Goal: Task Accomplishment & Management: Complete application form

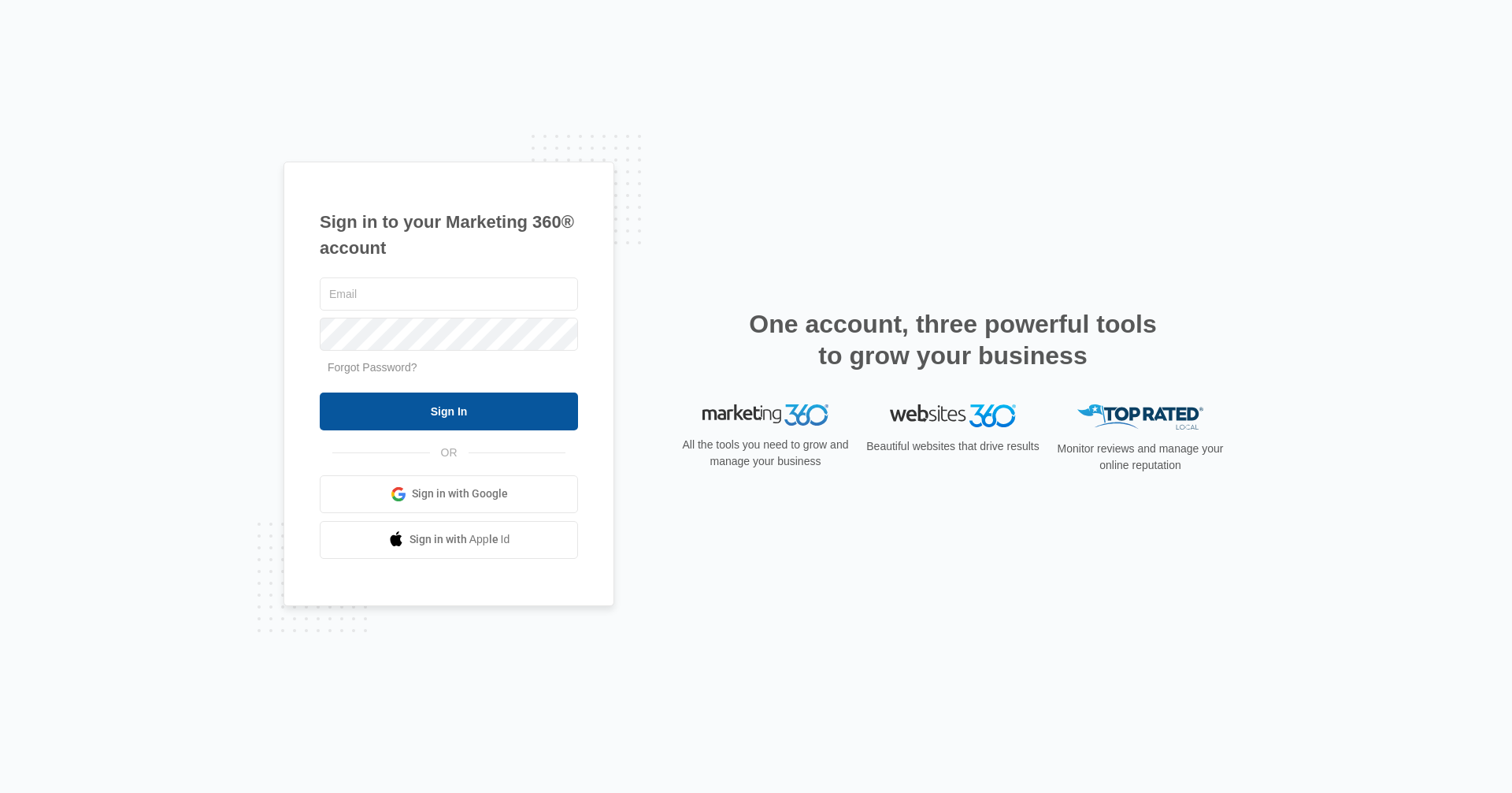
type input "[EMAIL_ADDRESS][DOMAIN_NAME]"
click at [439, 414] on input "Sign In" at bounding box center [449, 411] width 258 height 38
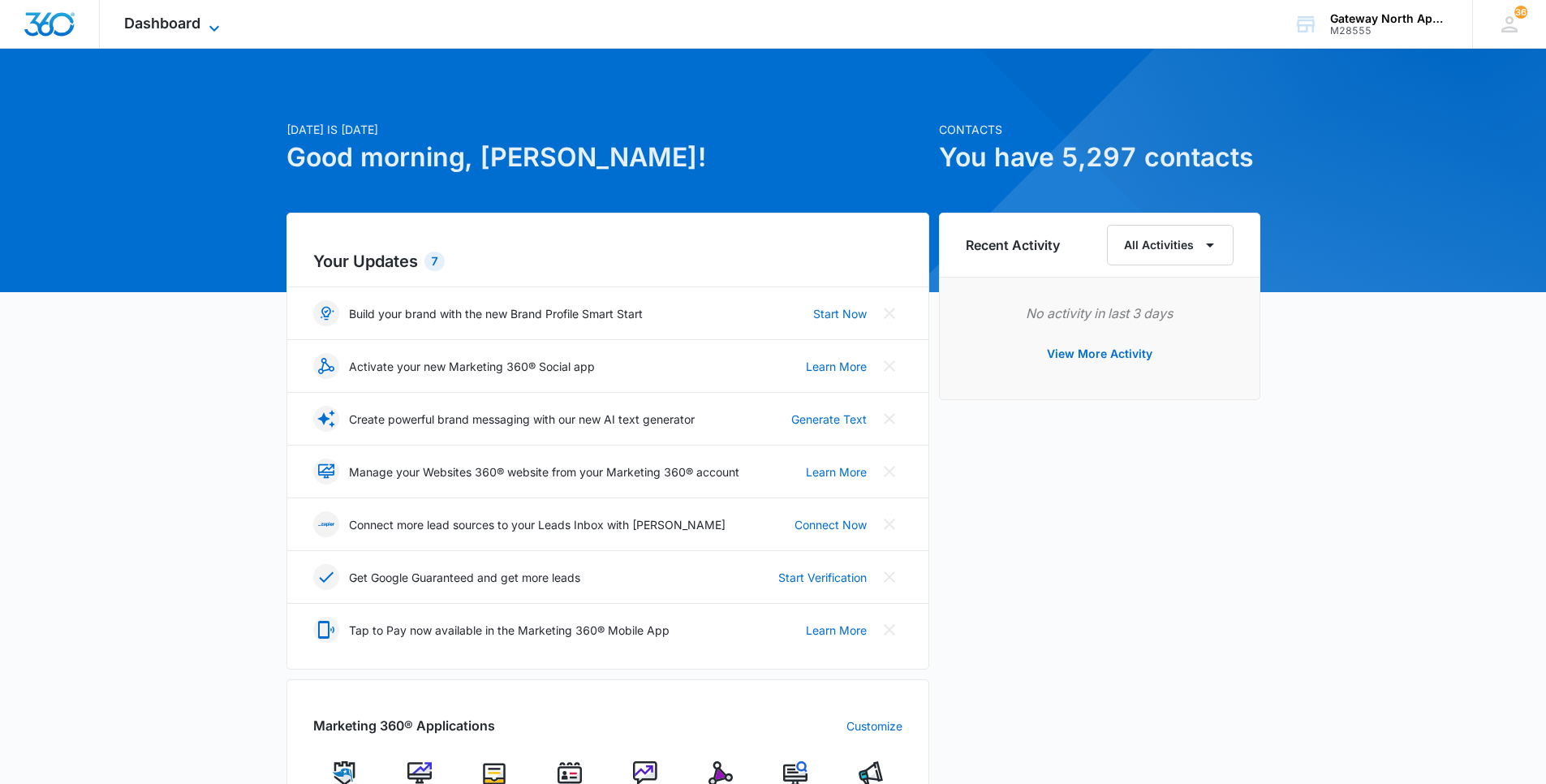
click at [151, 19] on span "Dashboard" at bounding box center [162, 23] width 76 height 17
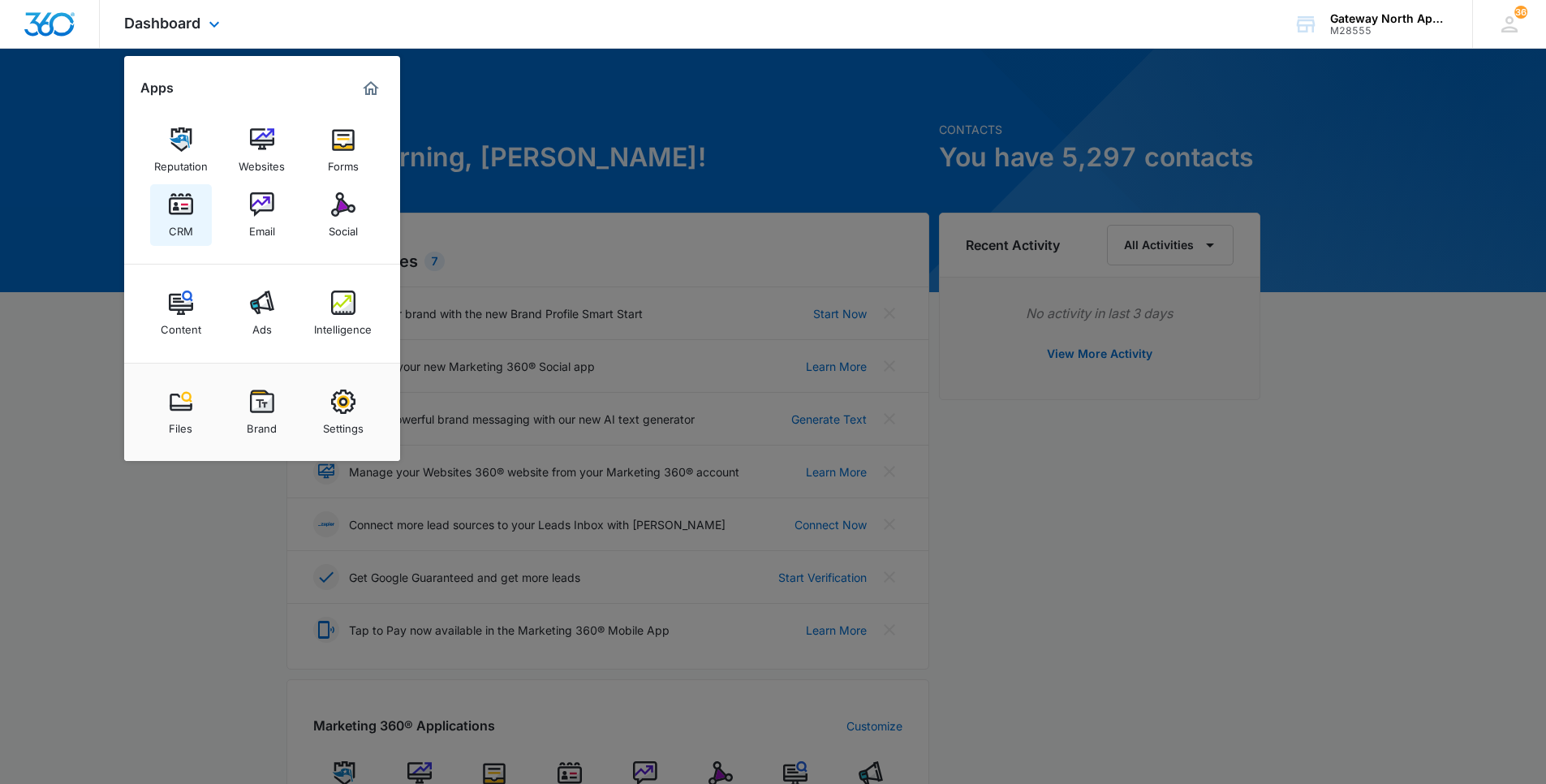
click at [172, 209] on img at bounding box center [181, 205] width 25 height 24
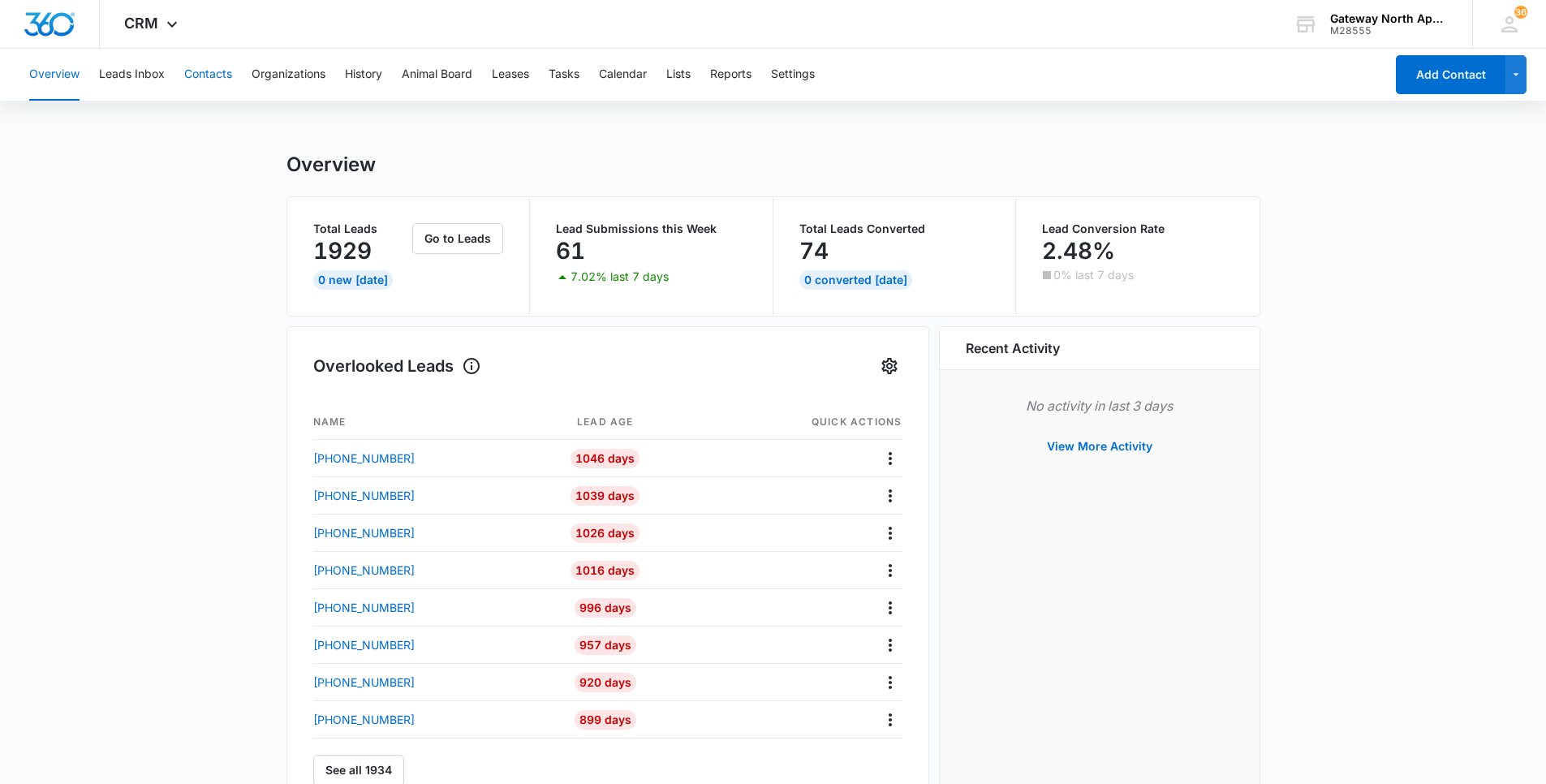
click at [221, 66] on button "Contacts" at bounding box center [207, 74] width 48 height 52
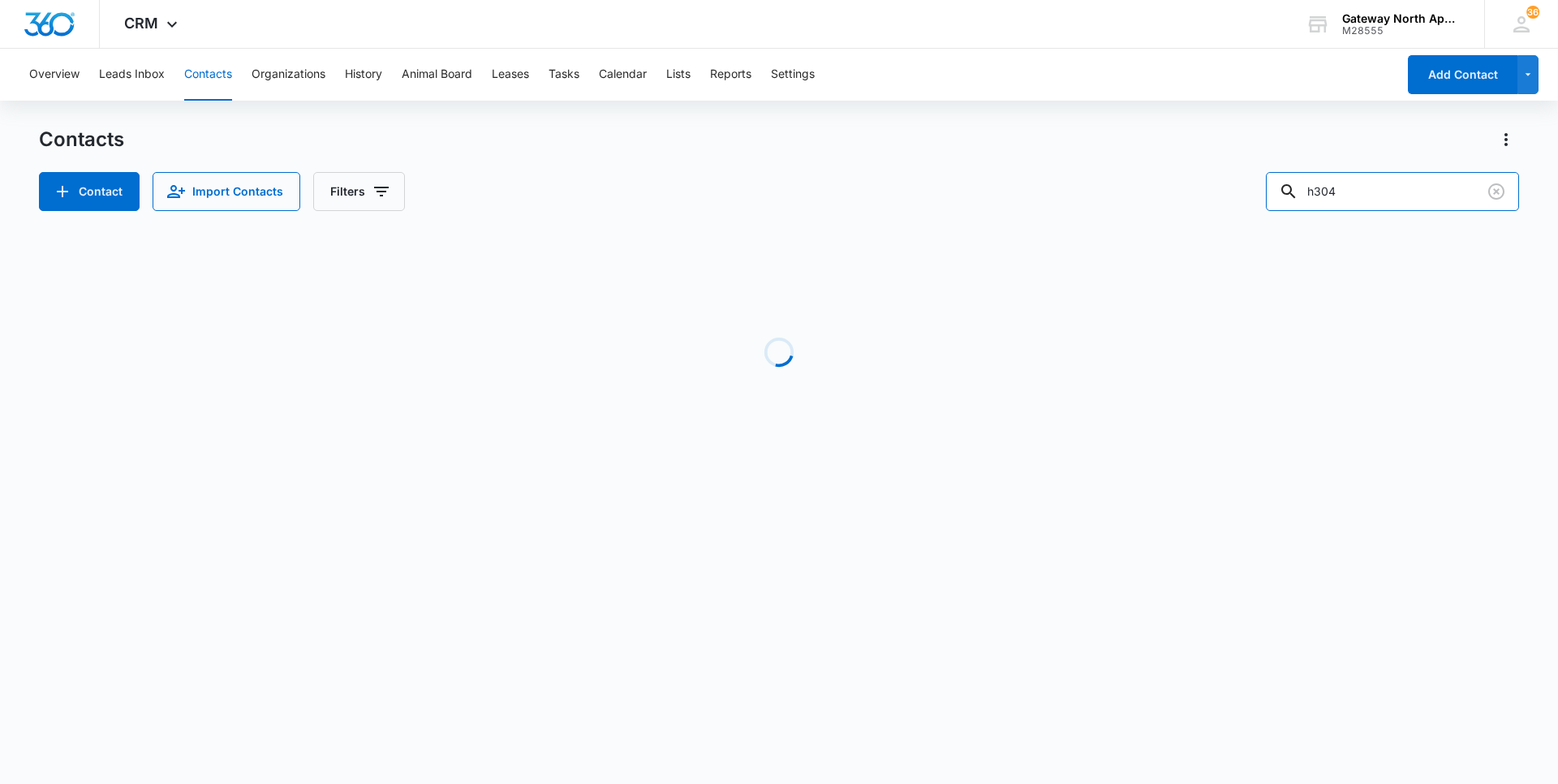
drag, startPoint x: 1395, startPoint y: 189, endPoint x: 1243, endPoint y: 192, distance: 152.0
click at [1243, 192] on div "Contact Import Contacts Filters h304" at bounding box center [779, 192] width 1480 height 39
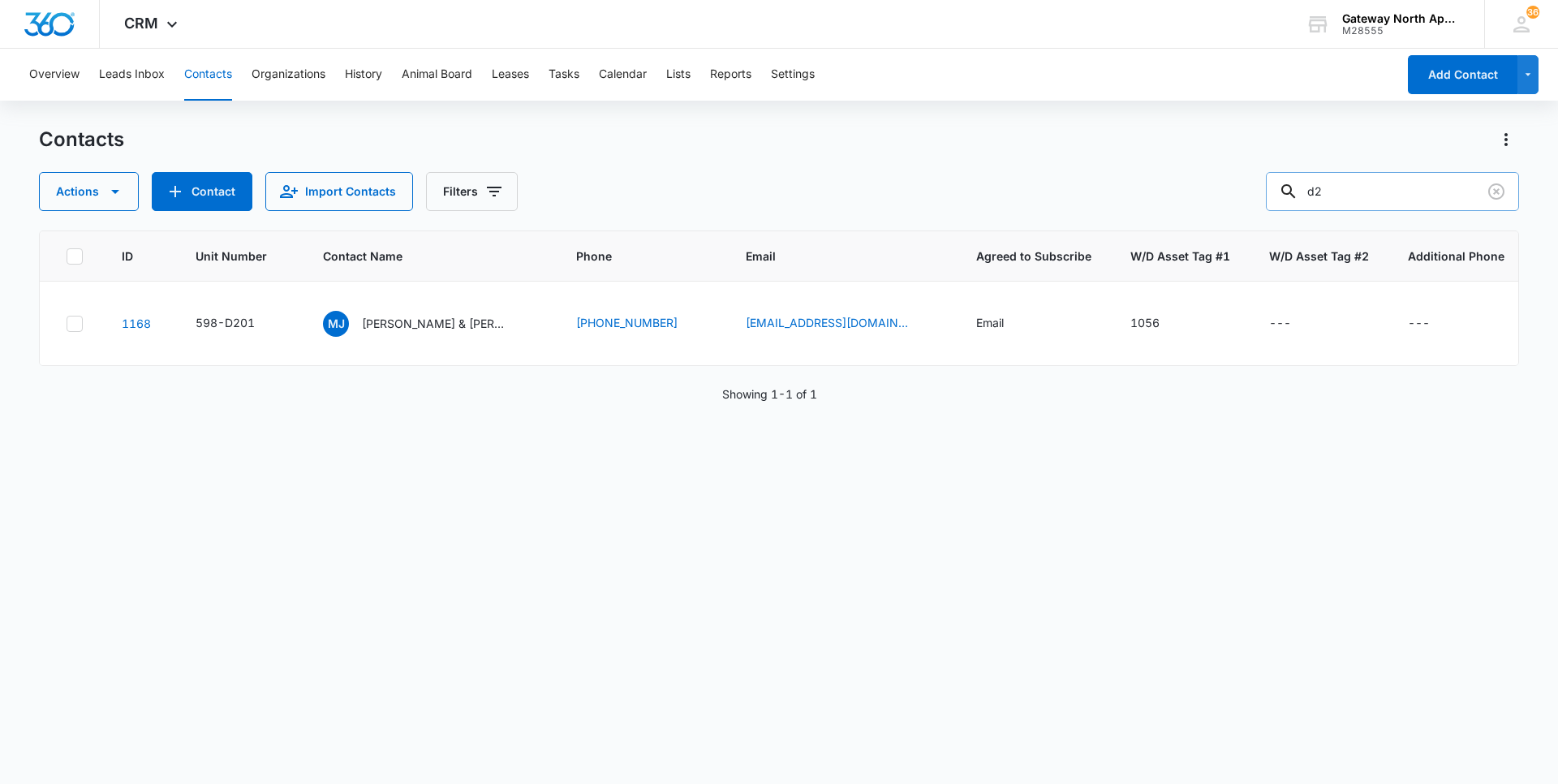
type input "d"
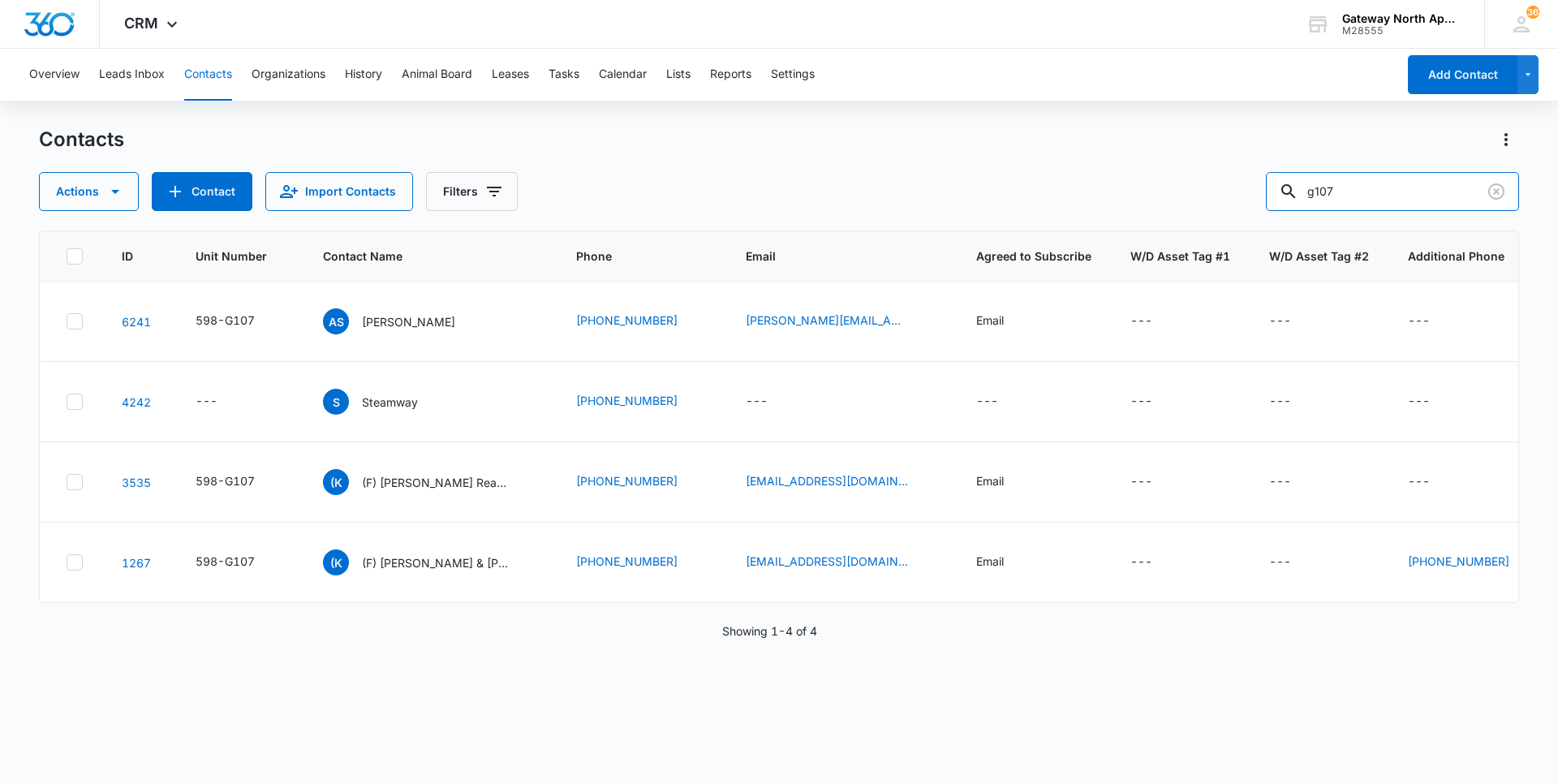
drag, startPoint x: 1372, startPoint y: 206, endPoint x: 1210, endPoint y: 228, distance: 163.5
click at [1211, 228] on div "Contacts Actions Contact Import Contacts Filters g107 ID Unit Number Contact Na…" at bounding box center [779, 454] width 1480 height 655
type input "tyler ryan"
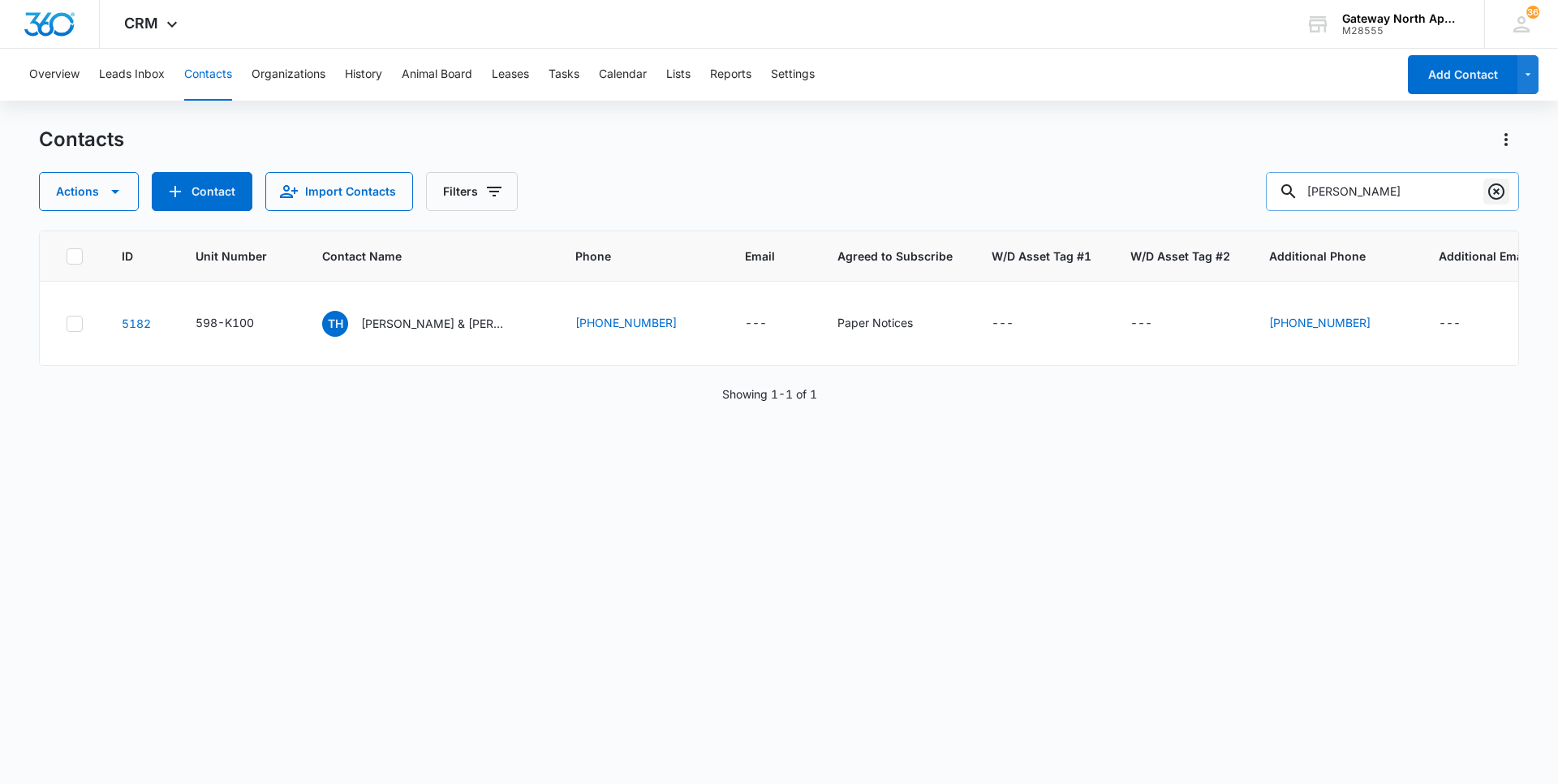
click at [1496, 190] on icon "Clear" at bounding box center [1496, 192] width 17 height 17
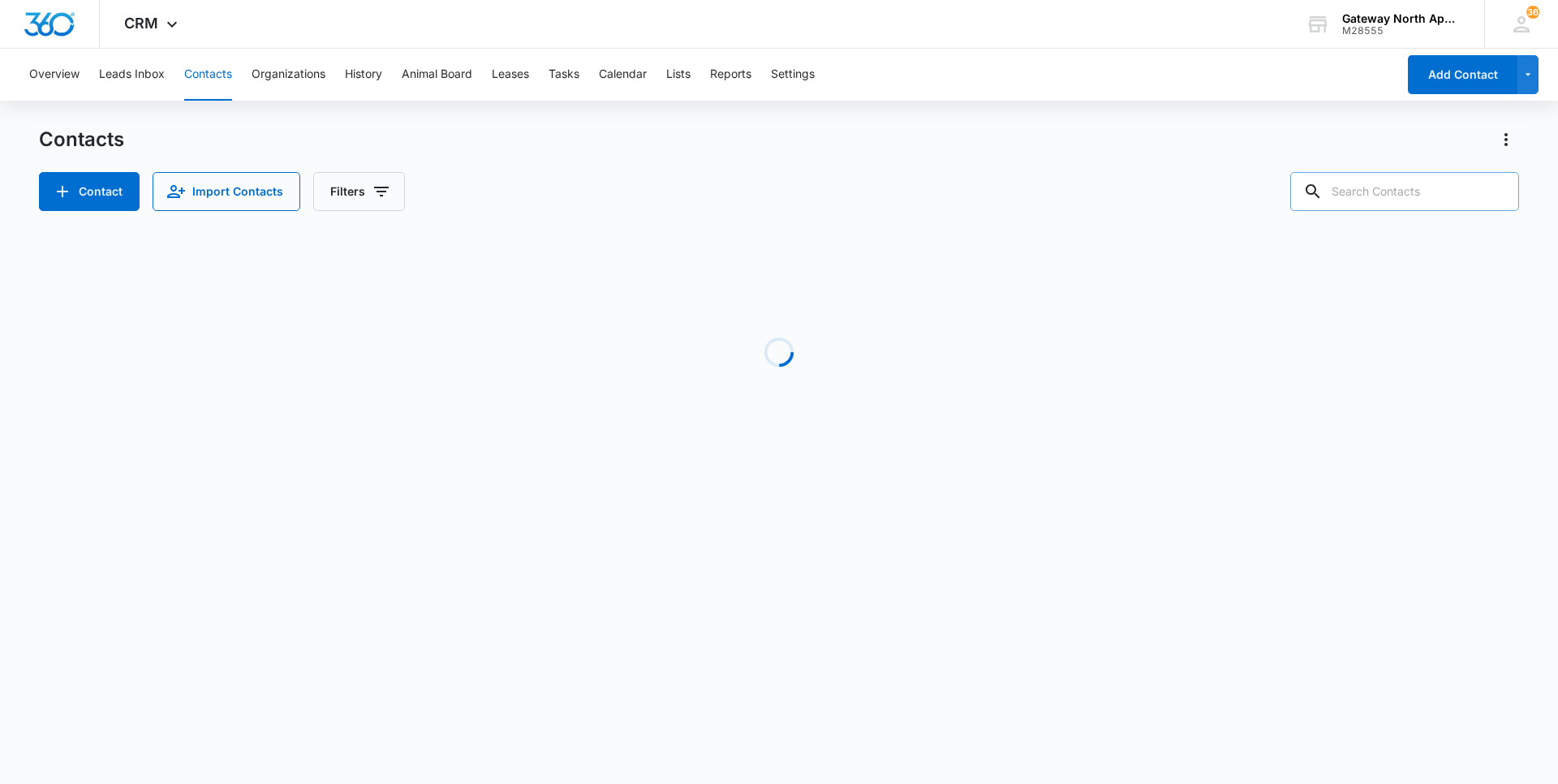
click at [1425, 195] on input "text" at bounding box center [1404, 192] width 228 height 39
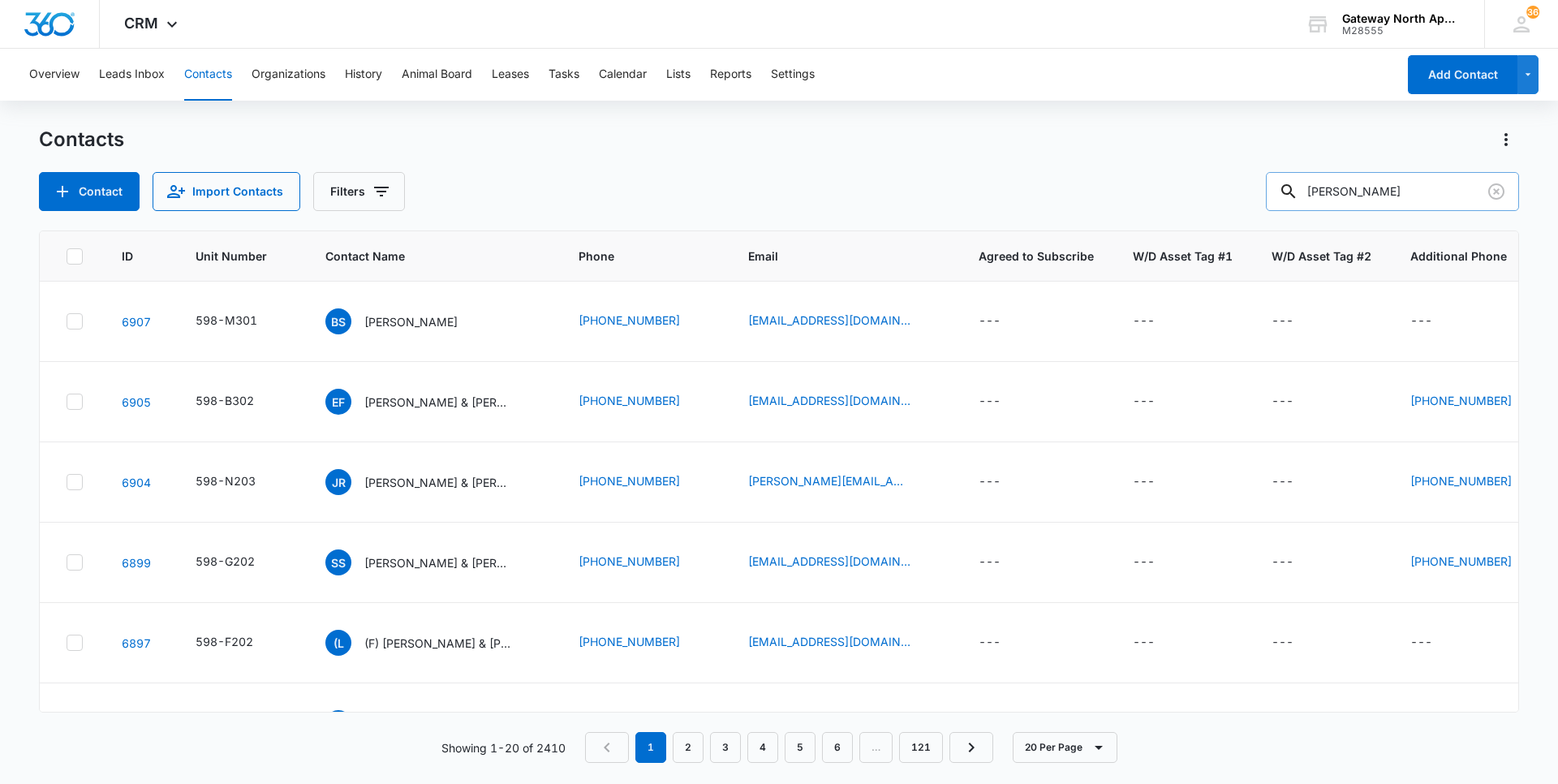
type input "cassidy"
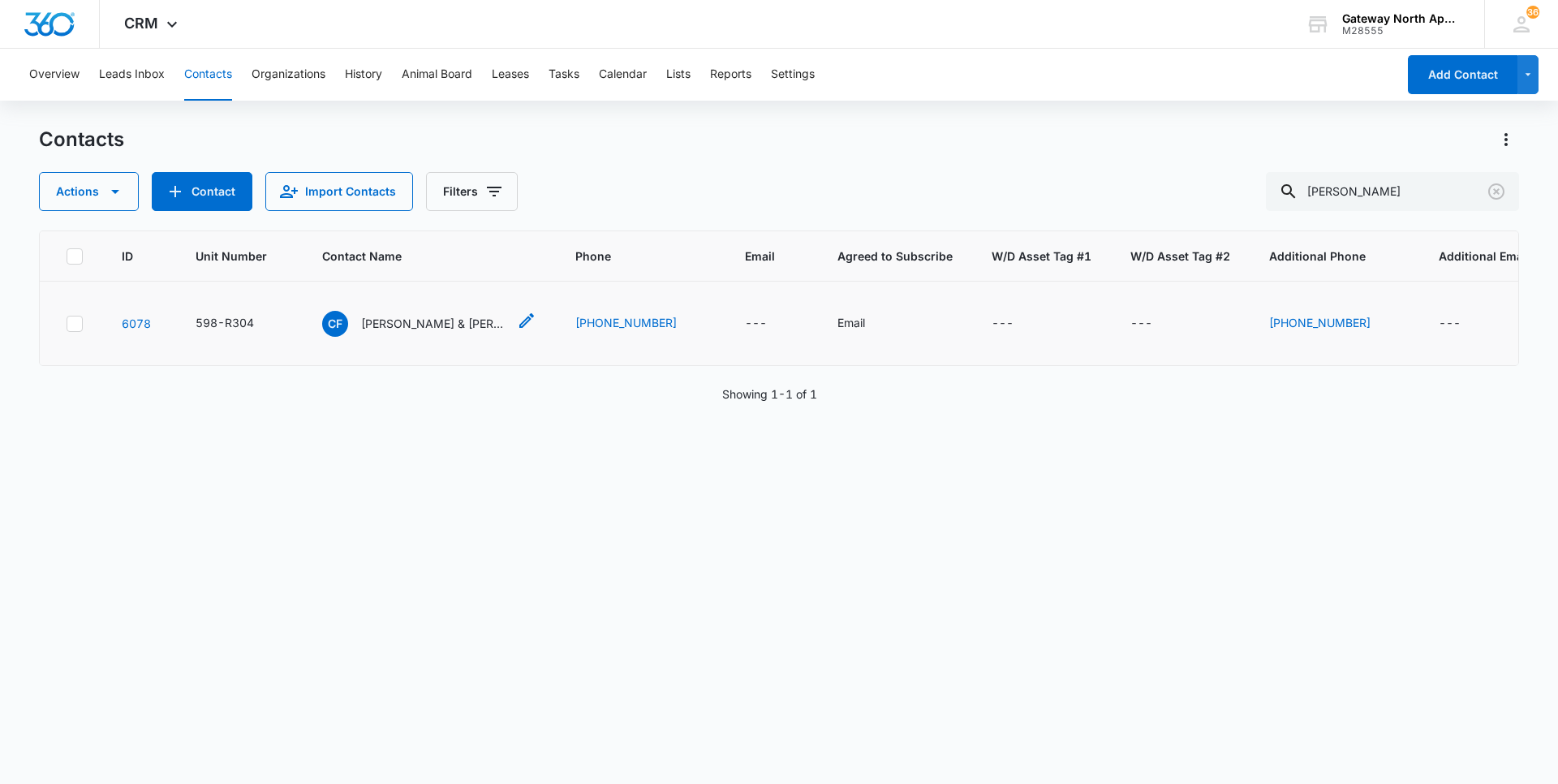
click at [440, 319] on p "Cassidy Foutain & Brandon Schmitt" at bounding box center [434, 323] width 146 height 17
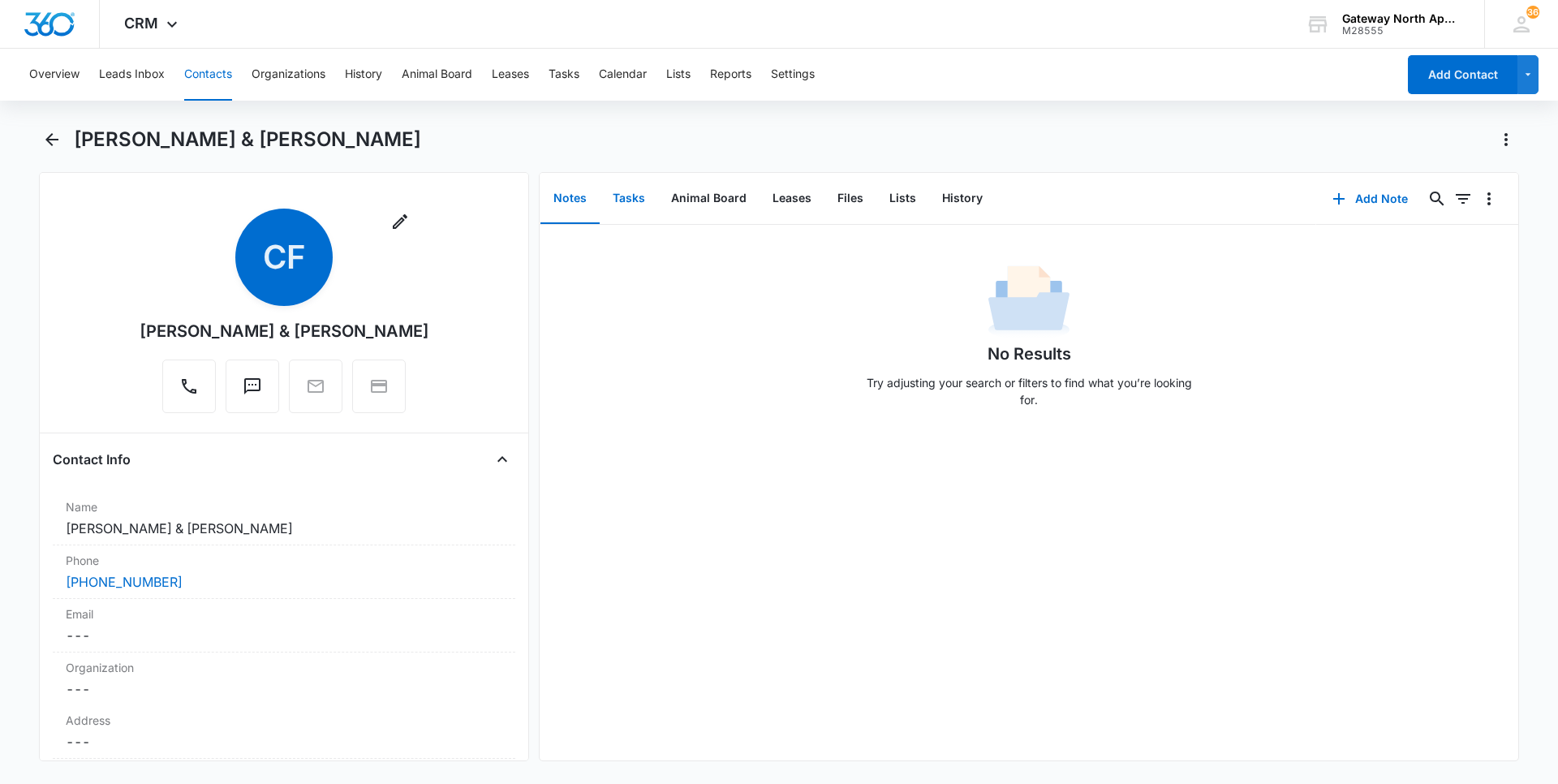
click at [641, 192] on button "Tasks" at bounding box center [628, 198] width 59 height 50
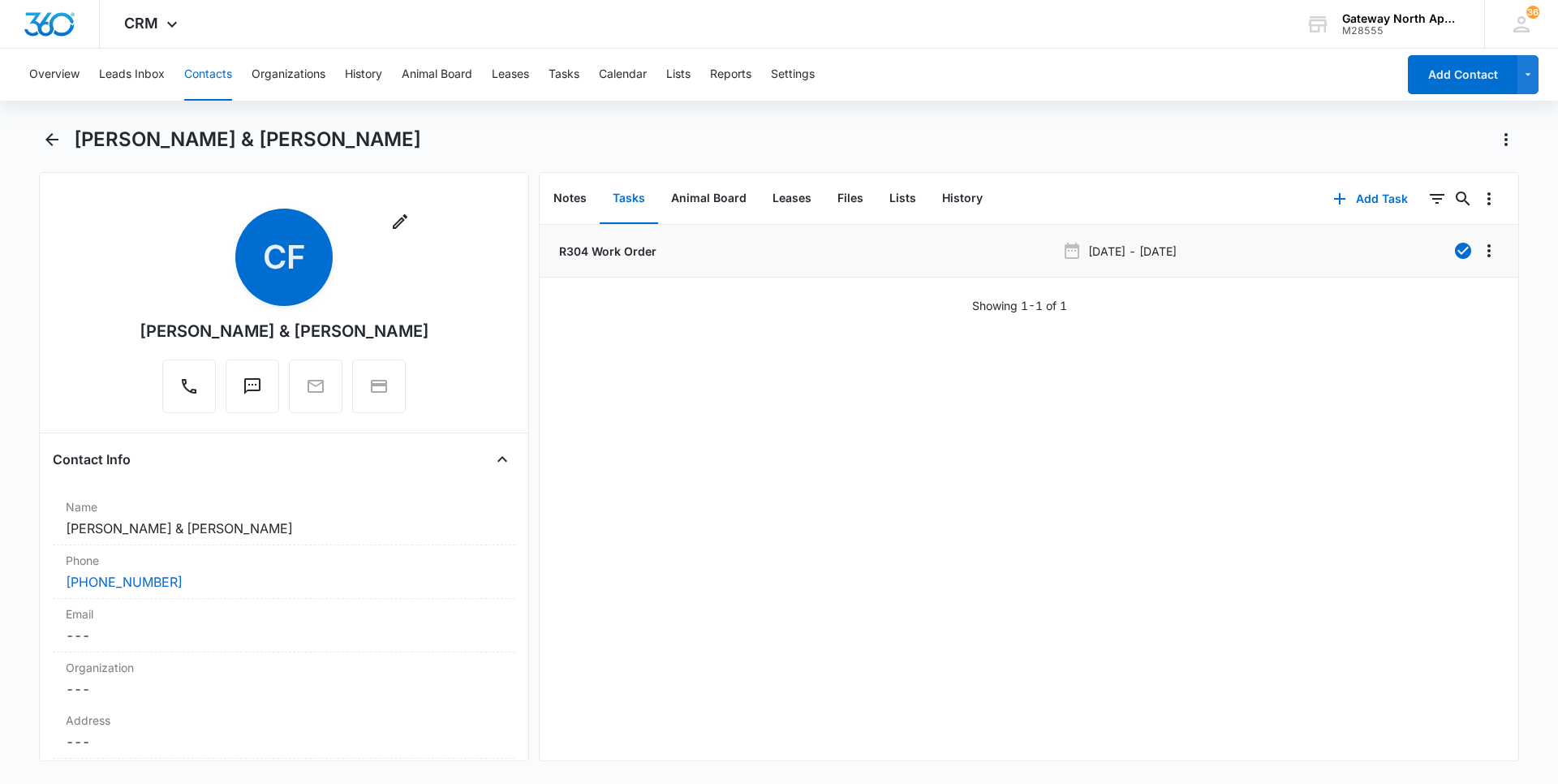
click at [639, 256] on p "R304 Work Order" at bounding box center [606, 250] width 101 height 17
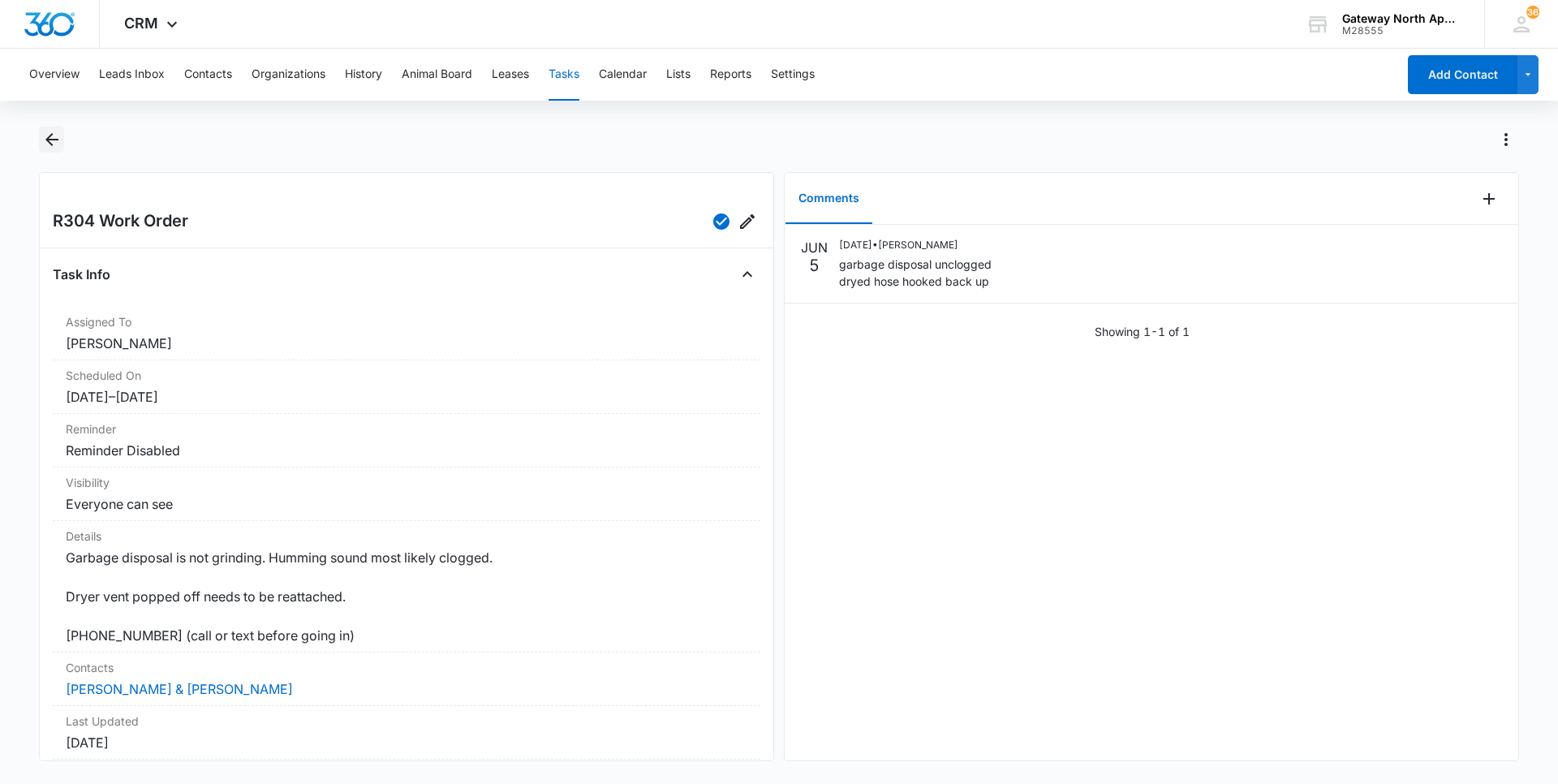
click at [50, 137] on icon "Back" at bounding box center [52, 139] width 13 height 13
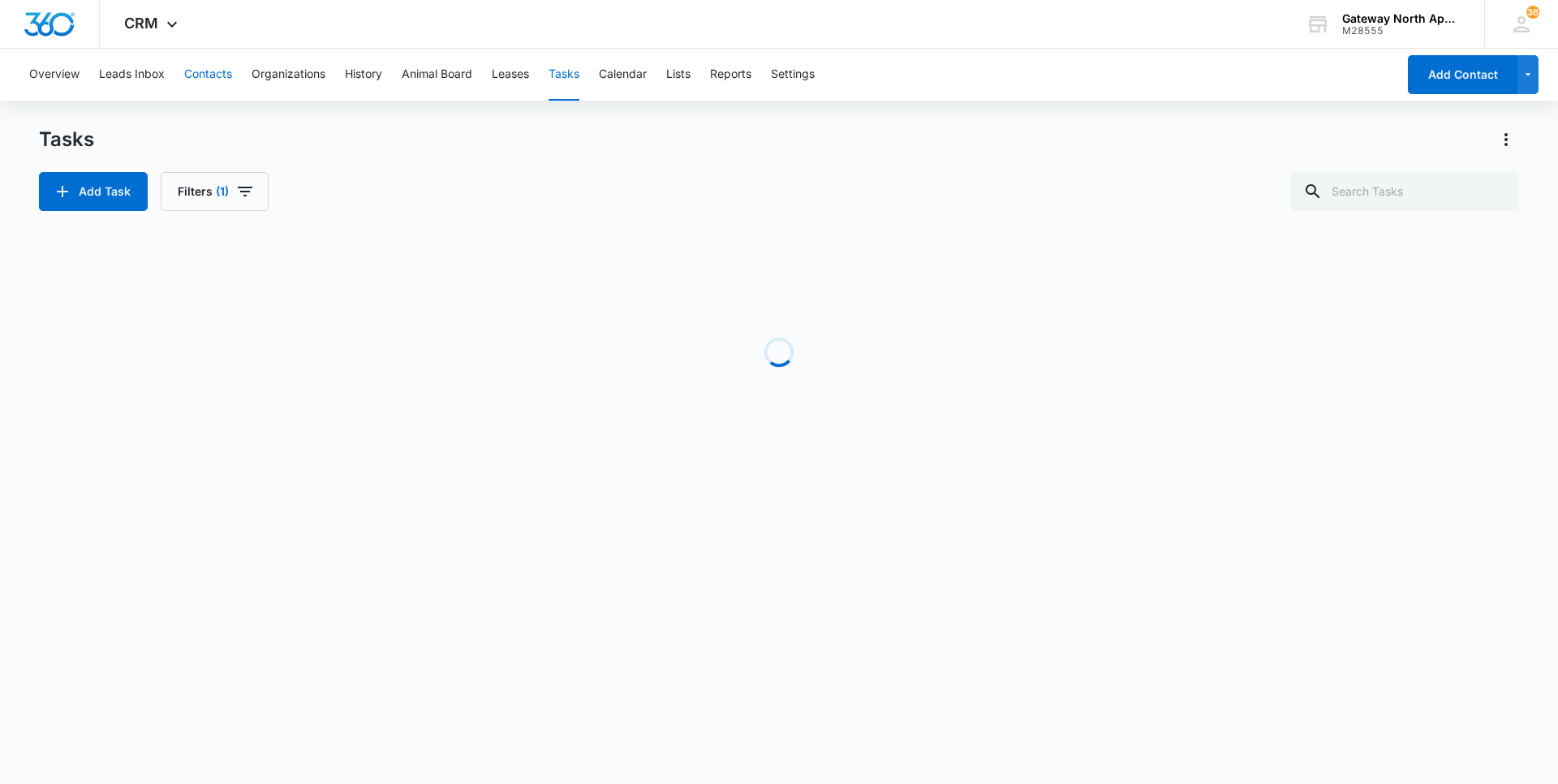
drag, startPoint x: 214, startPoint y: 80, endPoint x: 217, endPoint y: 91, distance: 11.4
click at [216, 90] on button "Contacts" at bounding box center [207, 74] width 48 height 52
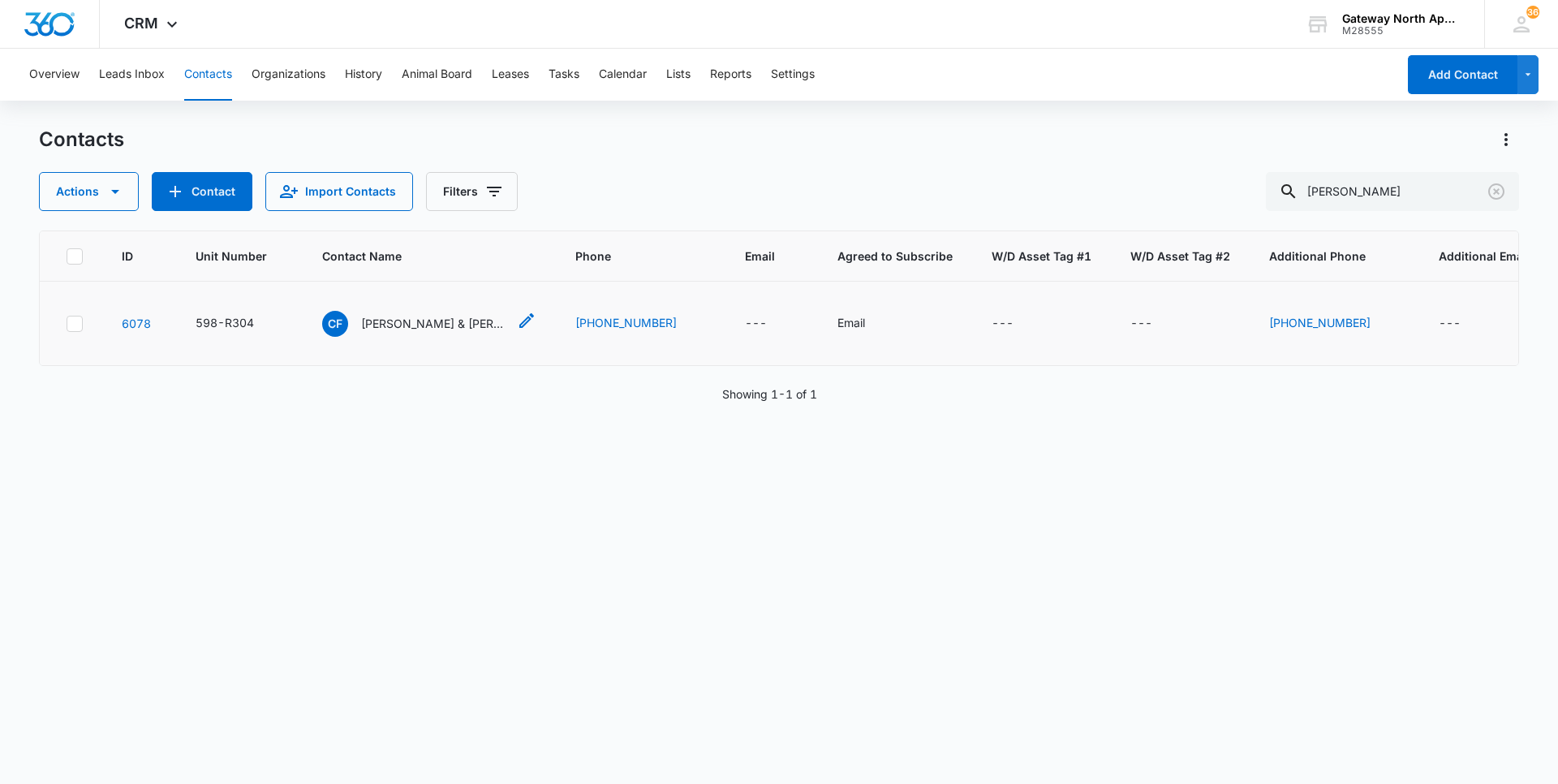
click at [400, 319] on p "Cassidy Foutain & Brandon Schmitt" at bounding box center [434, 323] width 146 height 17
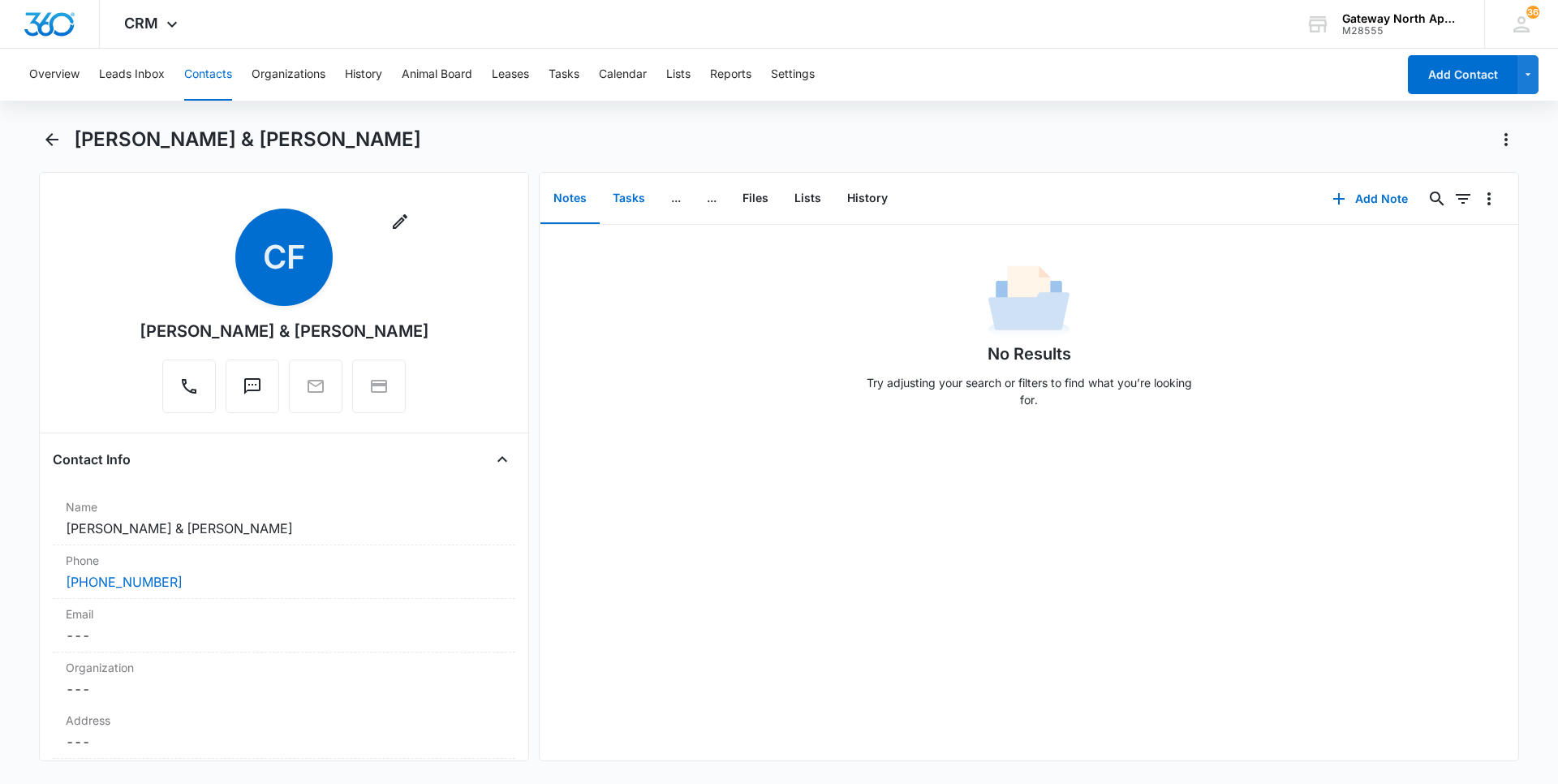
click at [640, 193] on button "Tasks" at bounding box center [628, 198] width 59 height 50
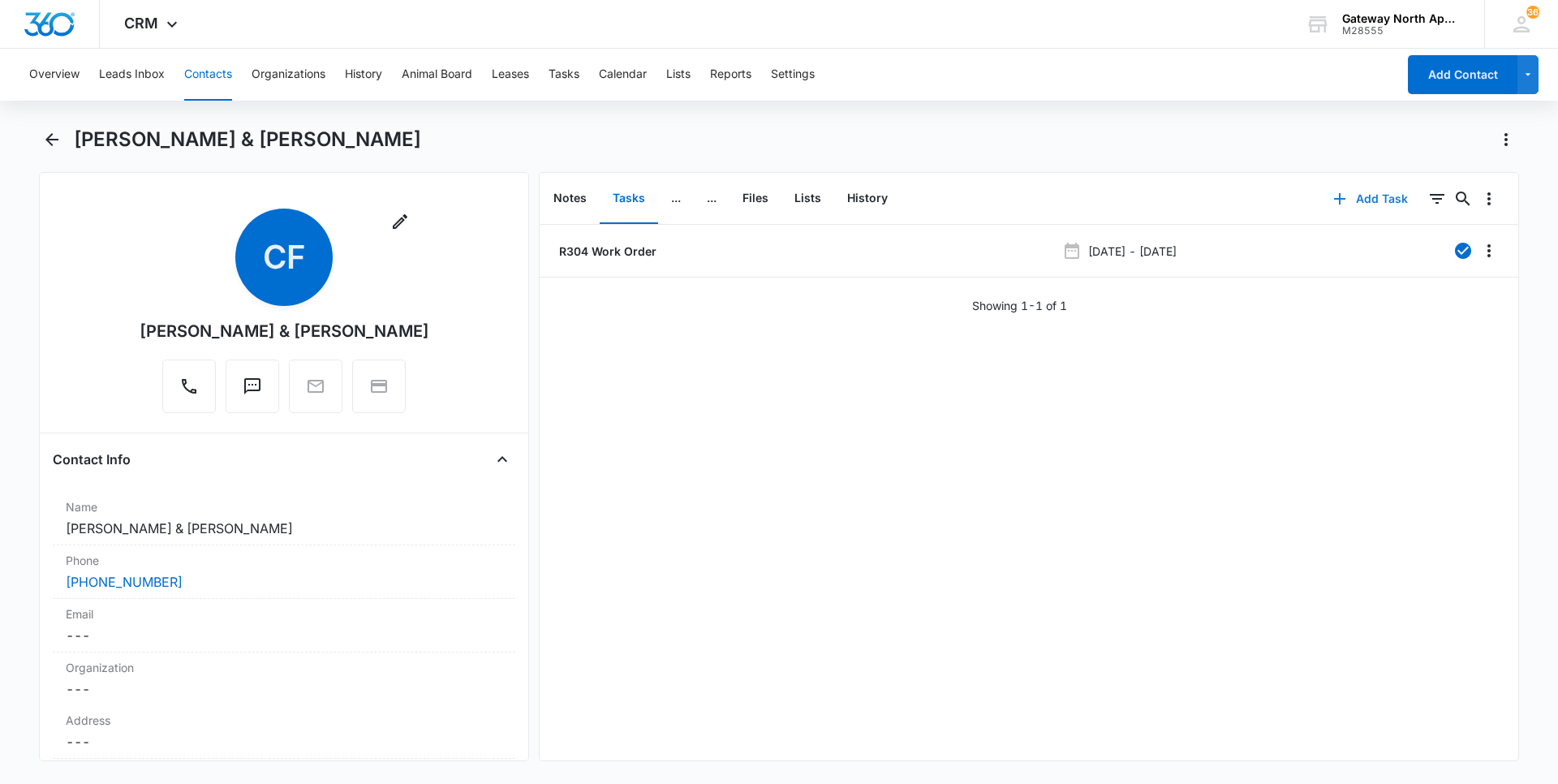
click at [1384, 200] on button "Add Task" at bounding box center [1371, 199] width 107 height 39
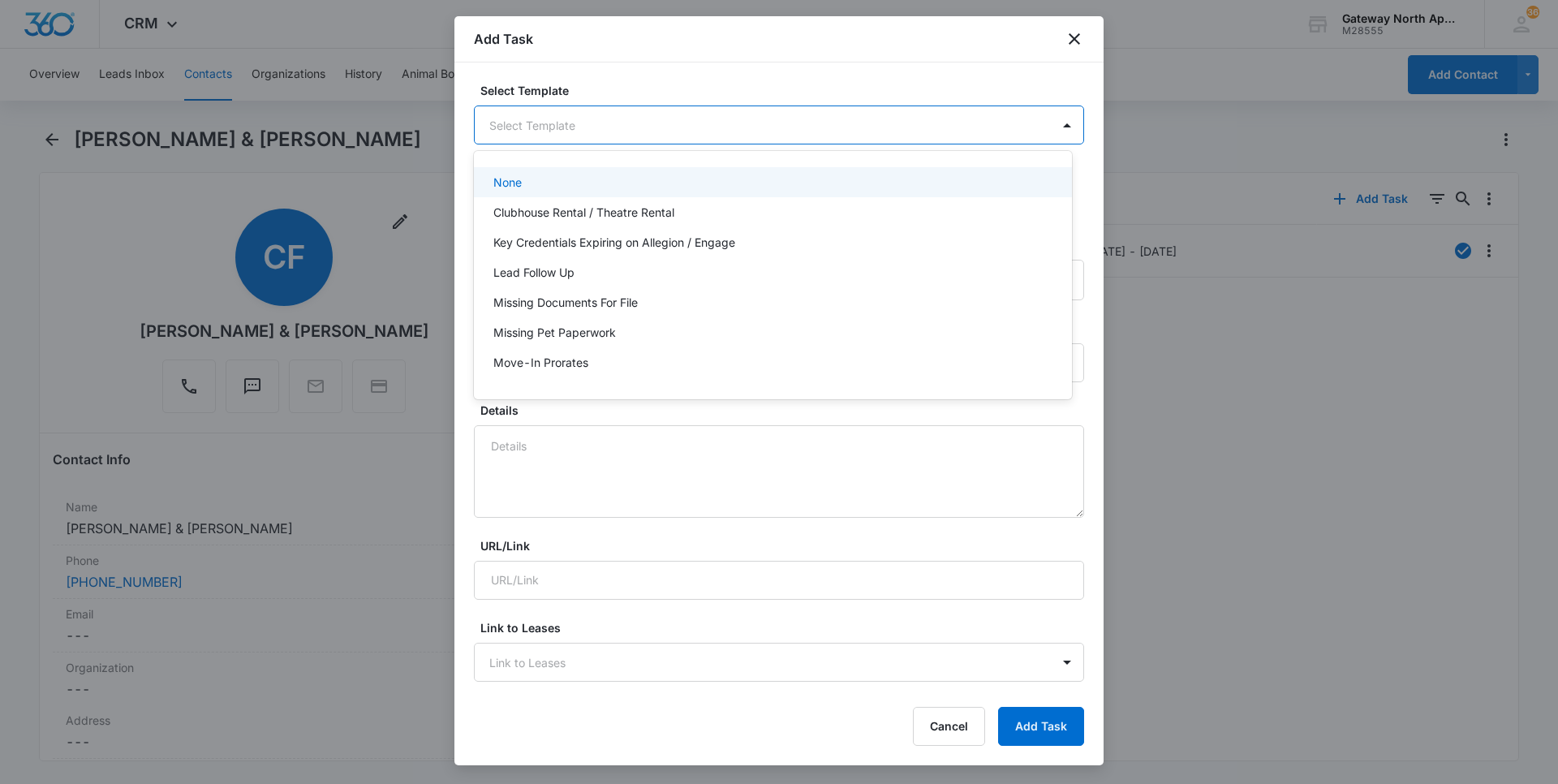
click at [868, 136] on body "CRM Apps Reputation Websites Forms CRM Email Social Content Ads Intelligence Fi…" at bounding box center [779, 392] width 1558 height 784
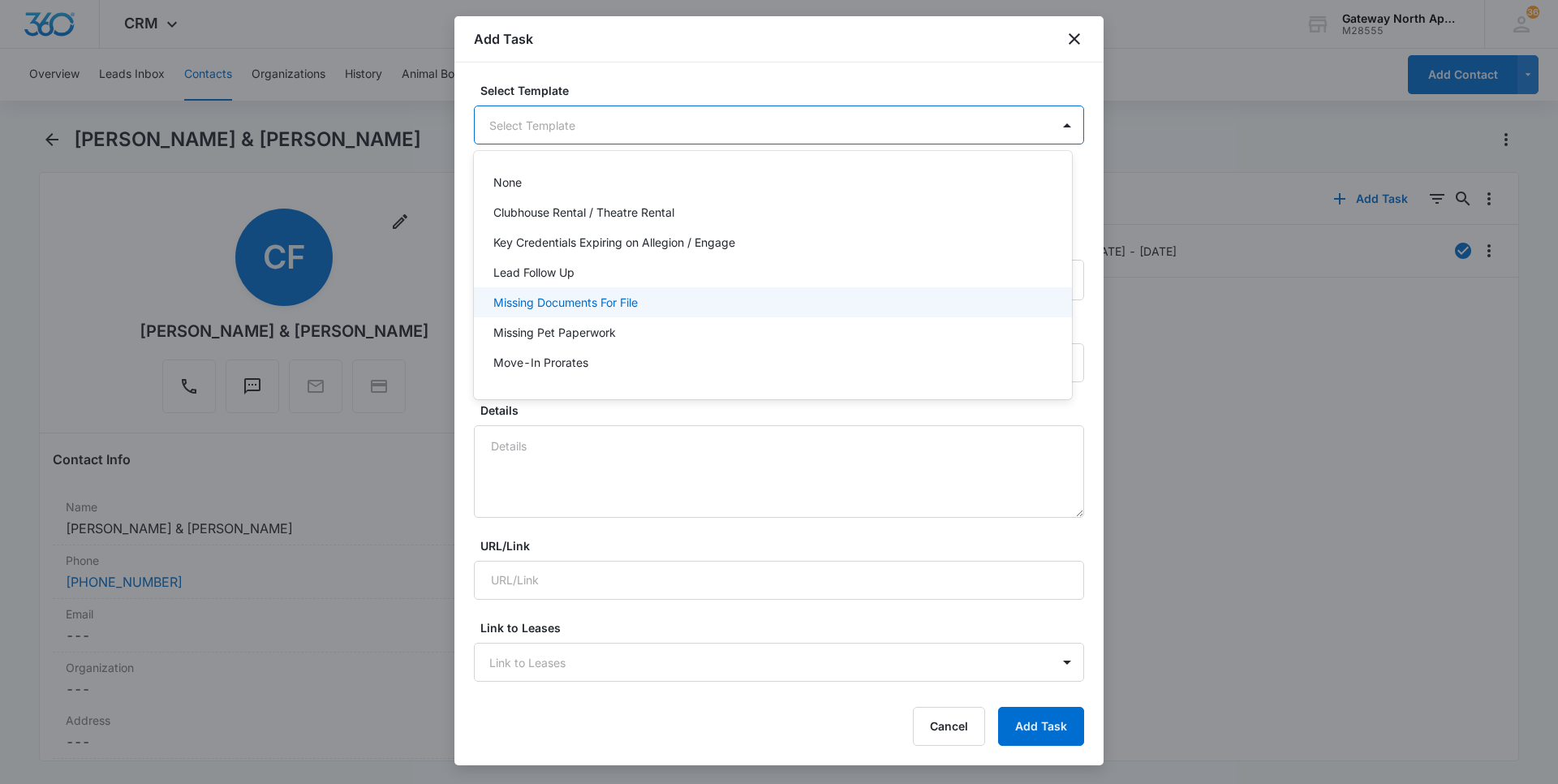
scroll to position [144, 0]
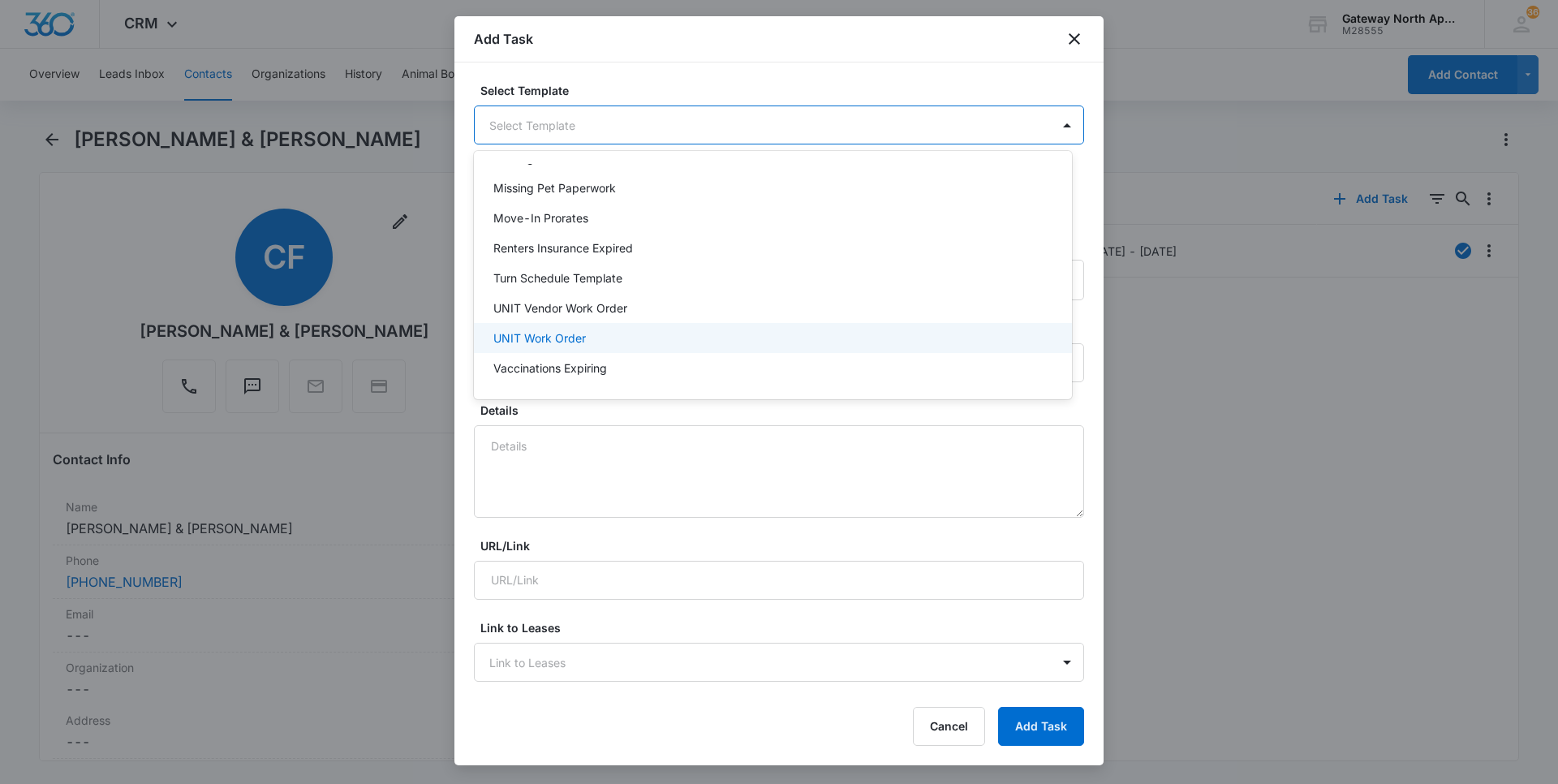
click at [590, 335] on div "UNIT Work Order" at bounding box center [771, 337] width 556 height 17
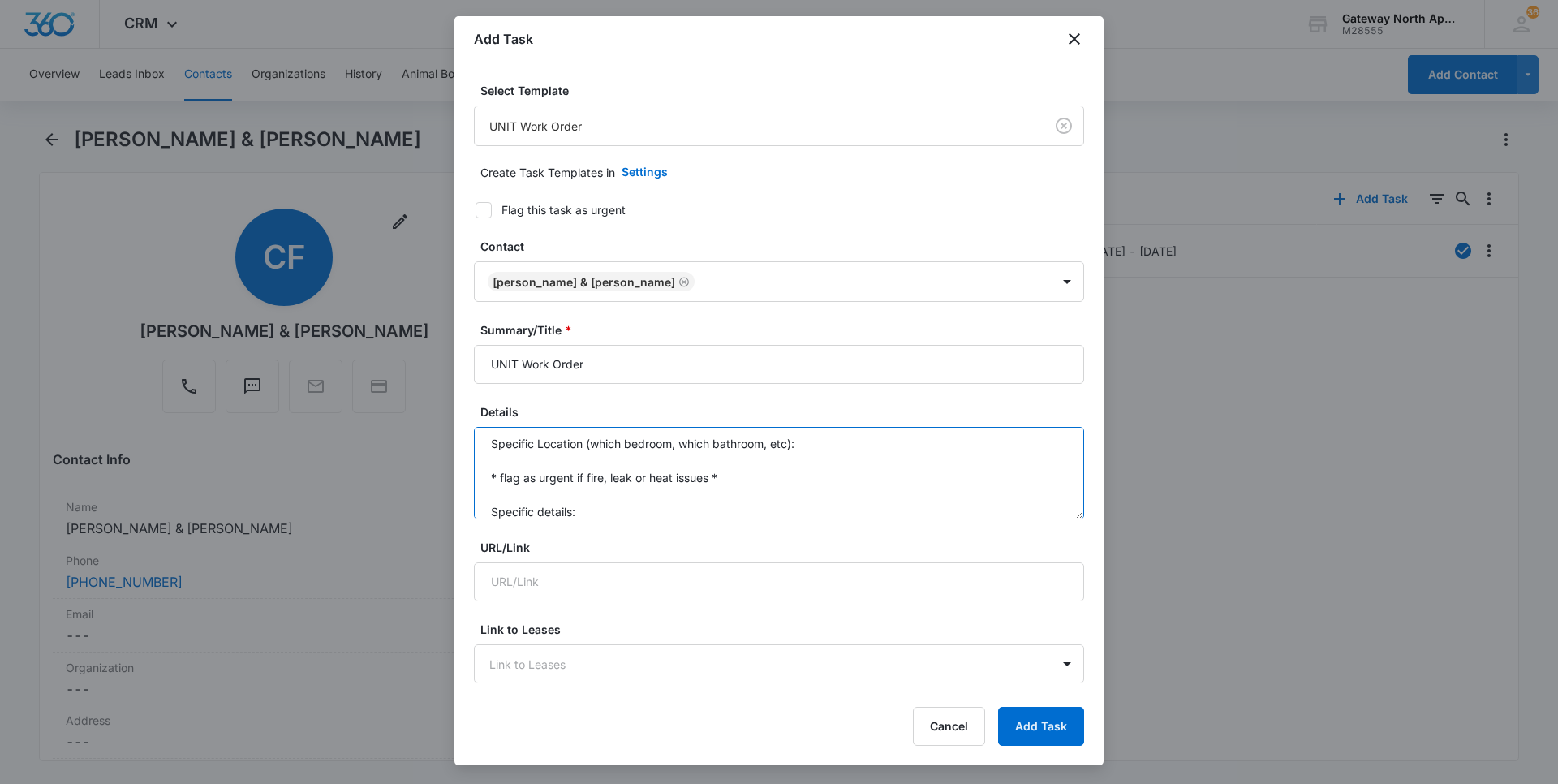
scroll to position [0, 0]
drag, startPoint x: 587, startPoint y: 507, endPoint x: 462, endPoint y: 408, distance: 159.5
click at [461, 410] on div "Select Template UNIT Work Order Create Task Templates in Settings Flag this tas…" at bounding box center [779, 376] width 649 height 628
type textarea "A/C not working, doesnt cool, tenant said they've turned it off for a couple of…"
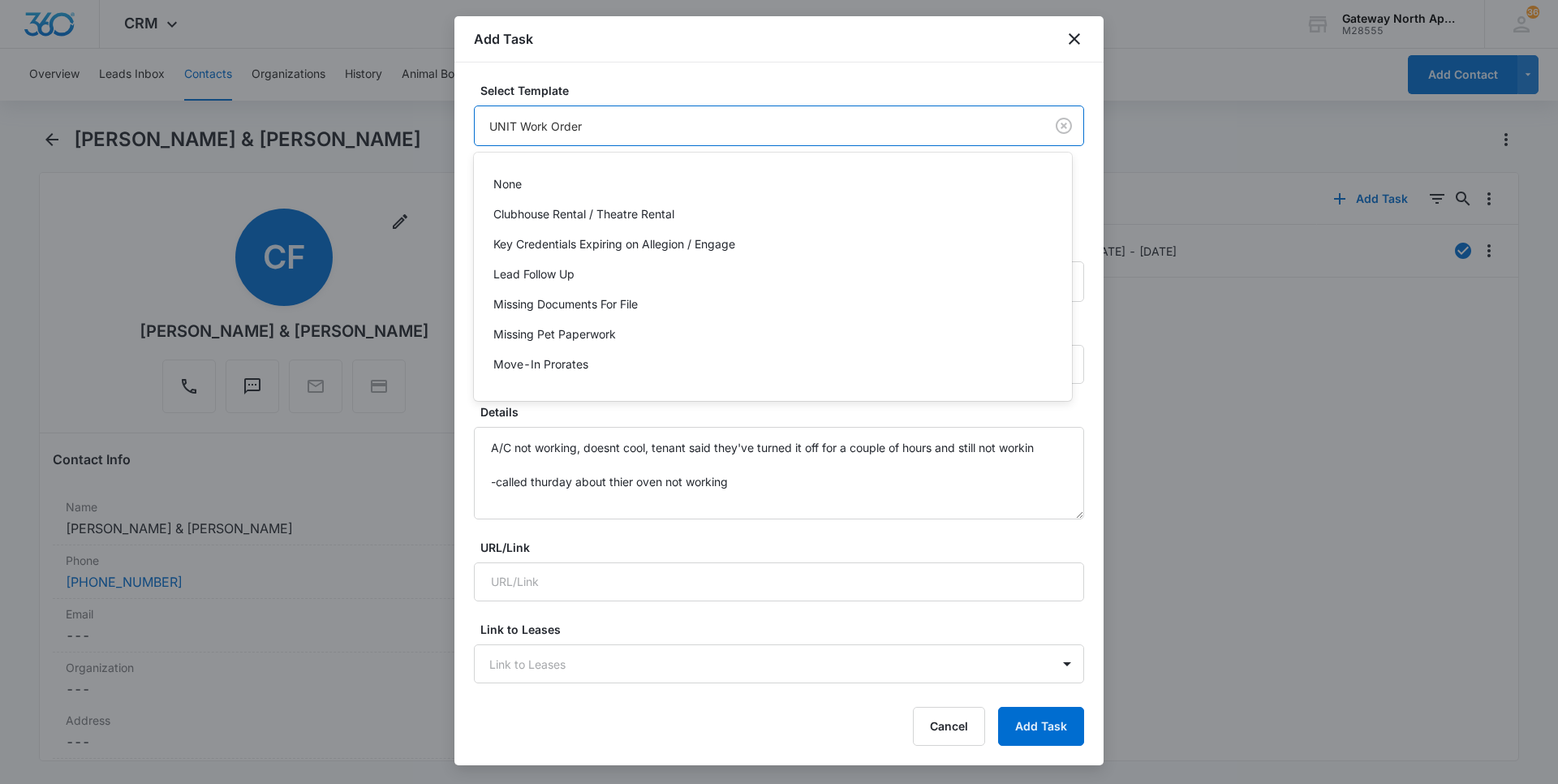
drag, startPoint x: 515, startPoint y: 121, endPoint x: 506, endPoint y: 120, distance: 9.1
click at [506, 120] on body "CRM Apps Reputation Websites Forms CRM Email Social Content Ads Intelligence Fi…" at bounding box center [779, 392] width 1558 height 784
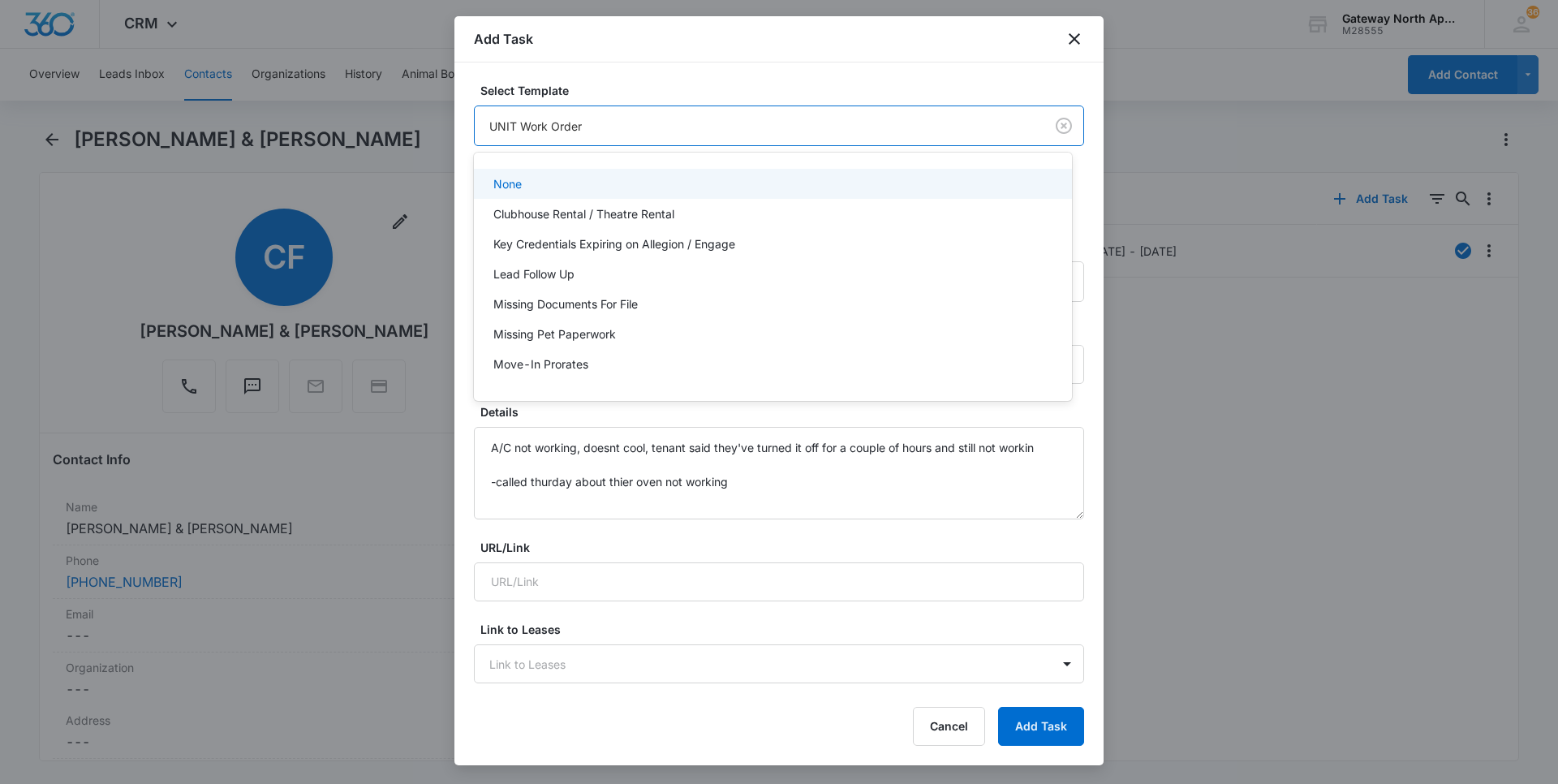
click at [892, 71] on div at bounding box center [779, 392] width 1558 height 784
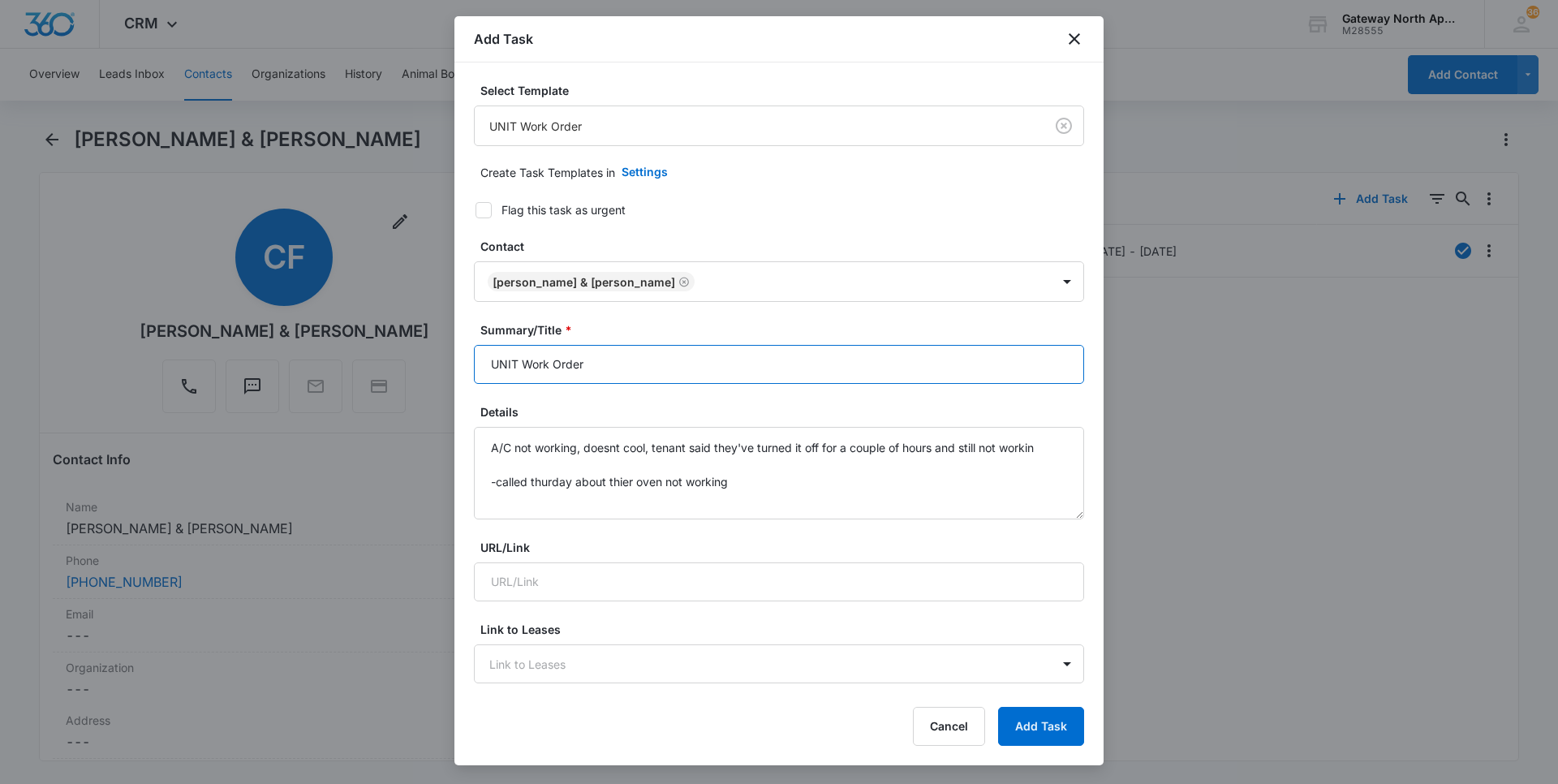
drag, startPoint x: 526, startPoint y: 364, endPoint x: 429, endPoint y: 367, distance: 97.0
click at [423, 373] on body "CRM Apps Reputation Websites Forms CRM Email Social Content Ads Intelligence Fi…" at bounding box center [779, 392] width 1558 height 784
type input "R304 Work Order"
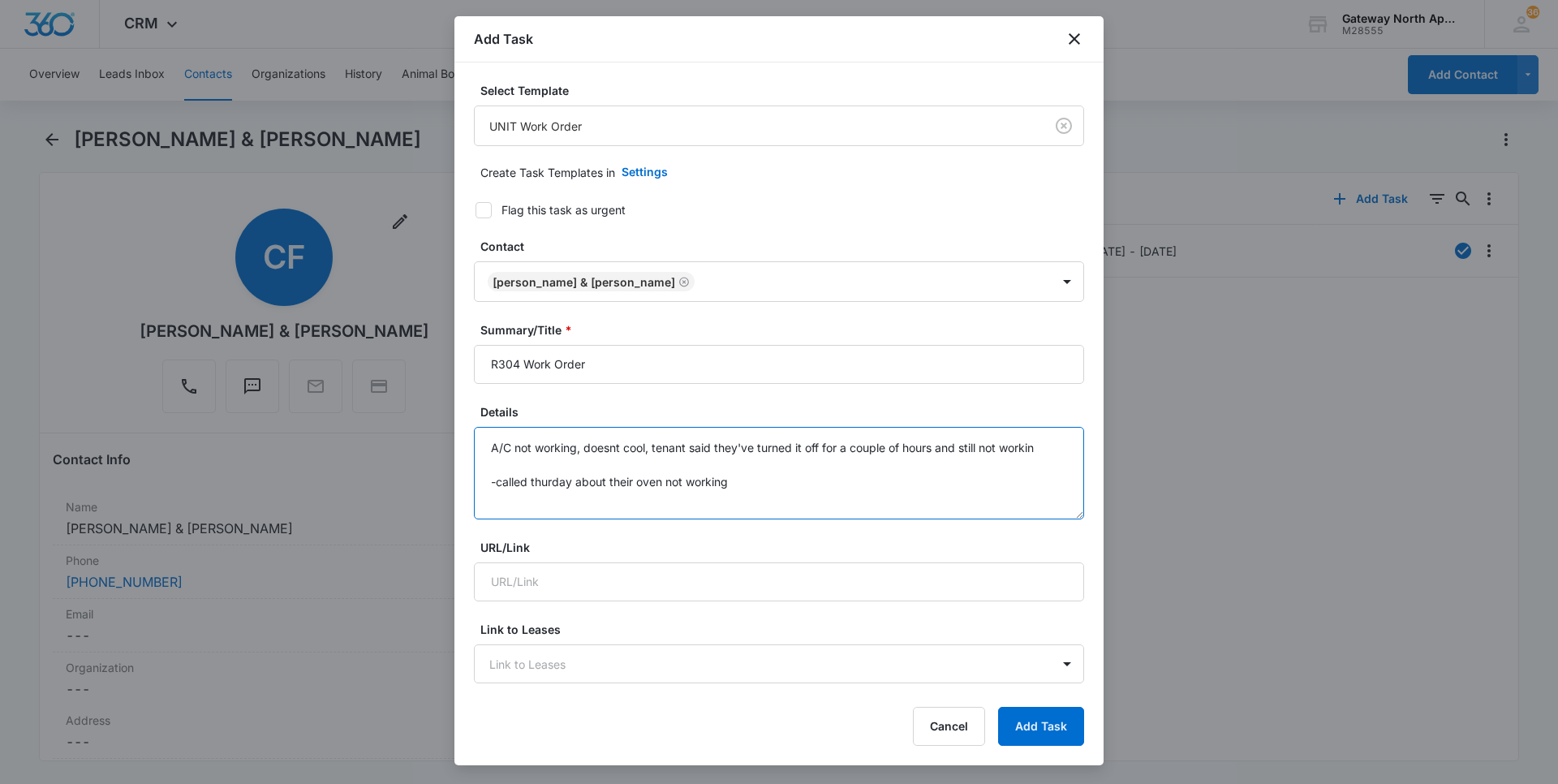
click at [776, 488] on textarea "A/C not working, doesnt cool, tenant said they've turned it off for a couple of…" at bounding box center [778, 473] width 610 height 93
drag, startPoint x: 530, startPoint y: 468, endPoint x: 542, endPoint y: 468, distance: 12.0
drag, startPoint x: 729, startPoint y: 499, endPoint x: 743, endPoint y: 500, distance: 14.0
click at [729, 499] on textarea "A/C not working, doesn't cool, tenant said they've turned it off for a couple o…" at bounding box center [778, 473] width 610 height 93
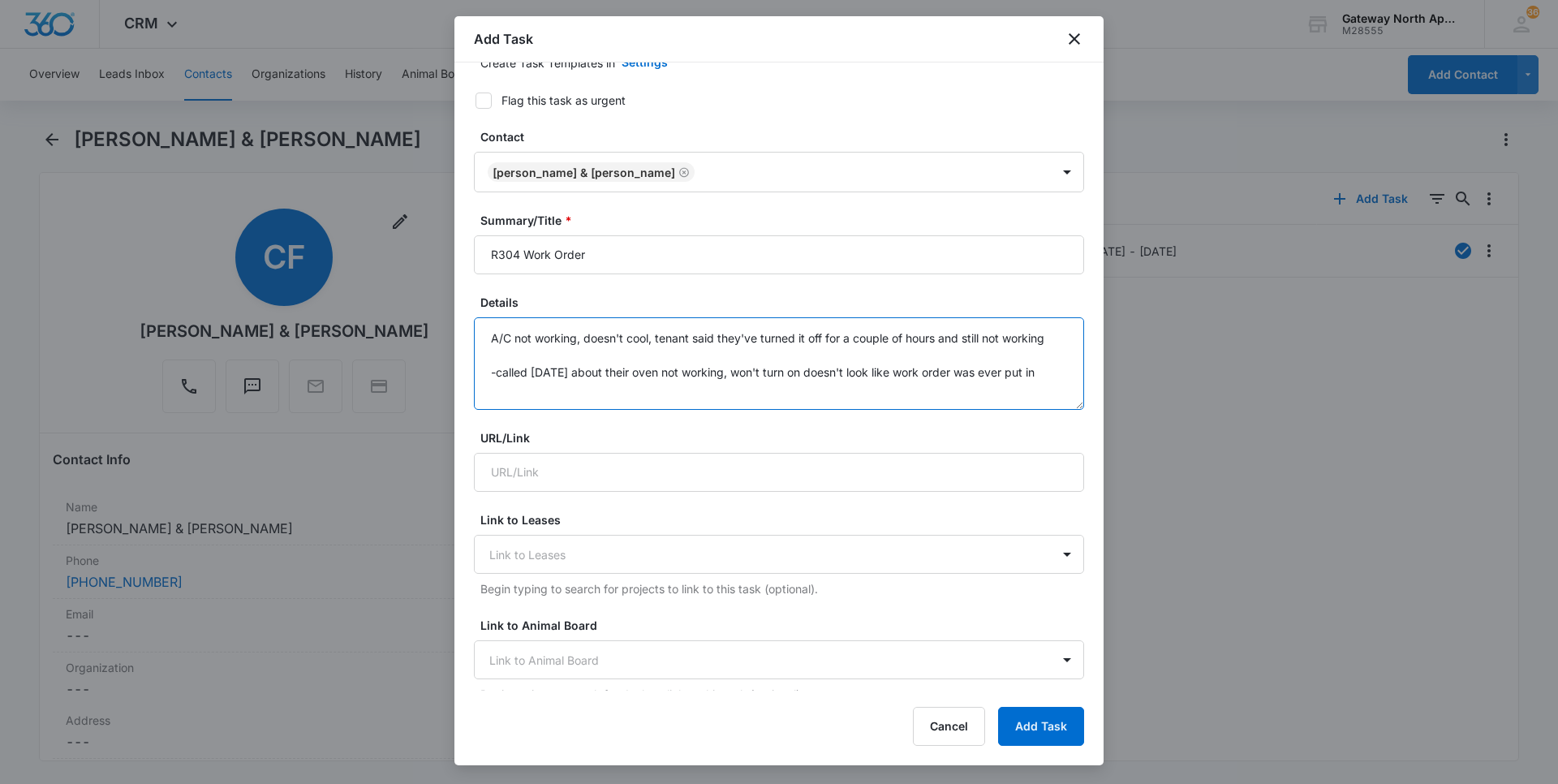
scroll to position [81, 0]
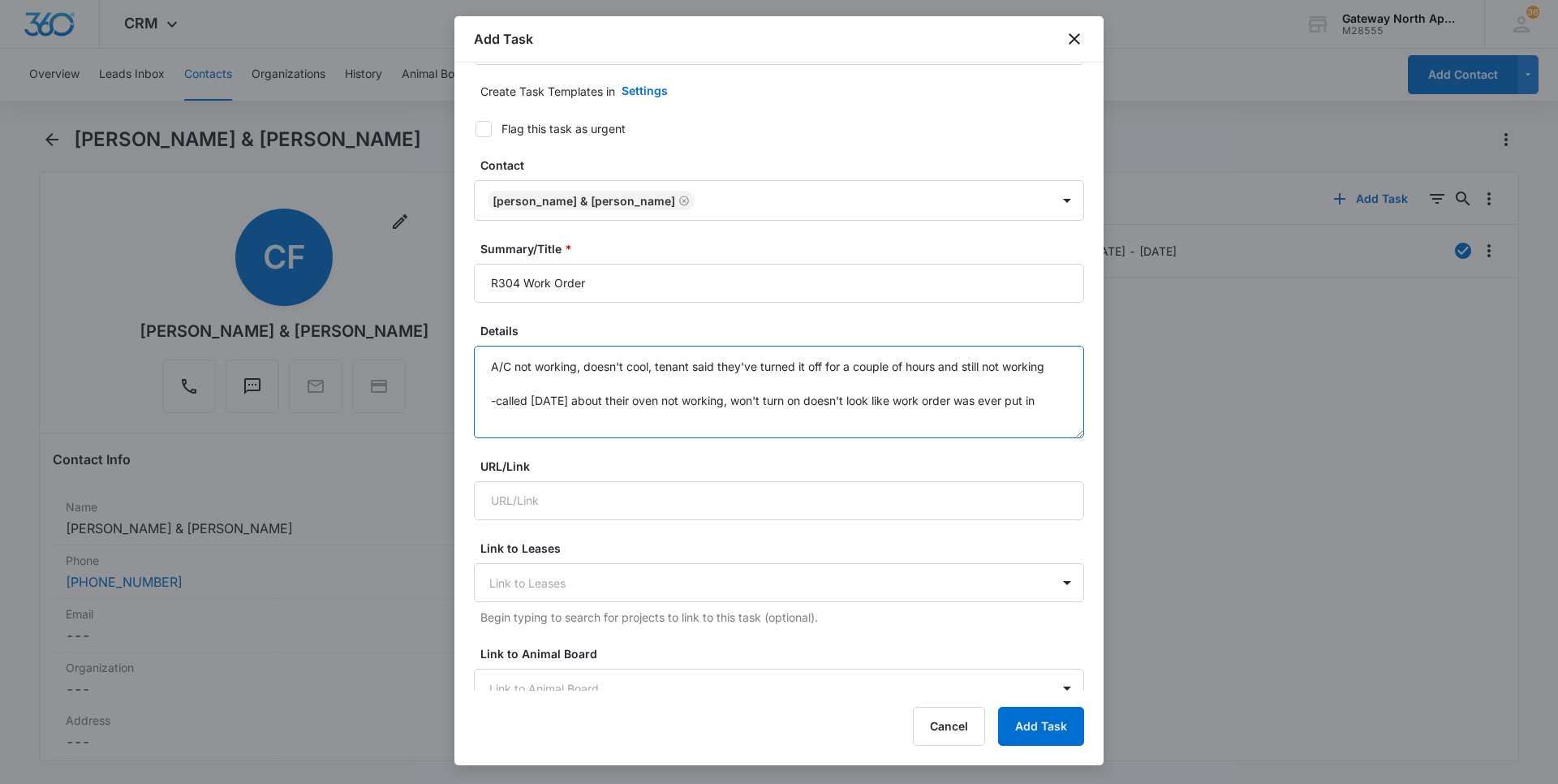
click at [818, 416] on textarea "A/C not working, doesn't cool, tenant said they've turned it off for a couple o…" at bounding box center [778, 392] width 610 height 93
click at [495, 368] on textarea "A/C not working, doesn't cool, tenant said they've turned it off for a couple o…" at bounding box center [778, 392] width 610 height 93
drag, startPoint x: 816, startPoint y: 373, endPoint x: 825, endPoint y: 369, distance: 9.8
click at [816, 373] on textarea "-A/C not working, doesn't cool, tenant said they've turned it off for a couple …" at bounding box center [778, 392] width 610 height 93
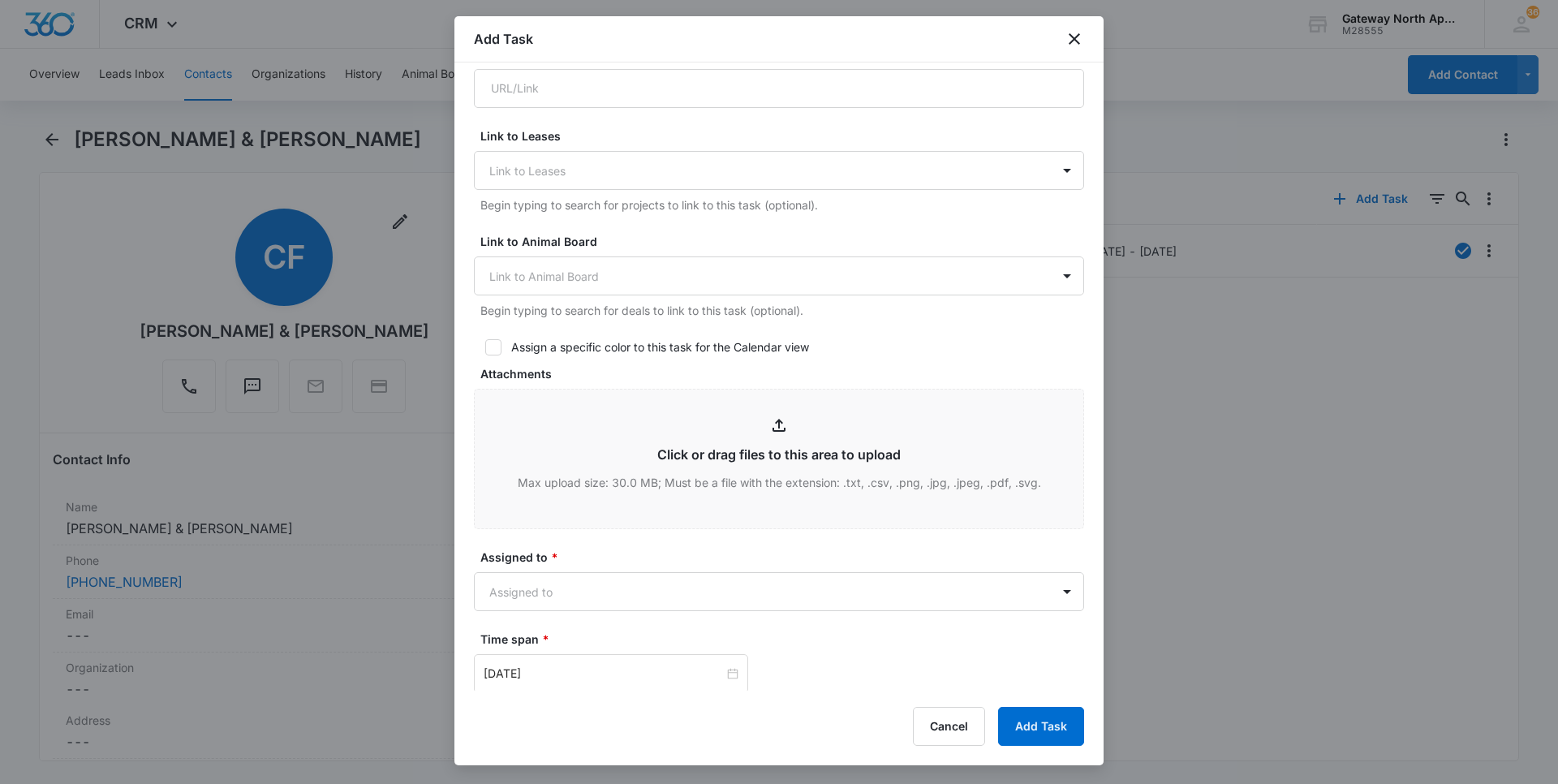
scroll to position [649, 0]
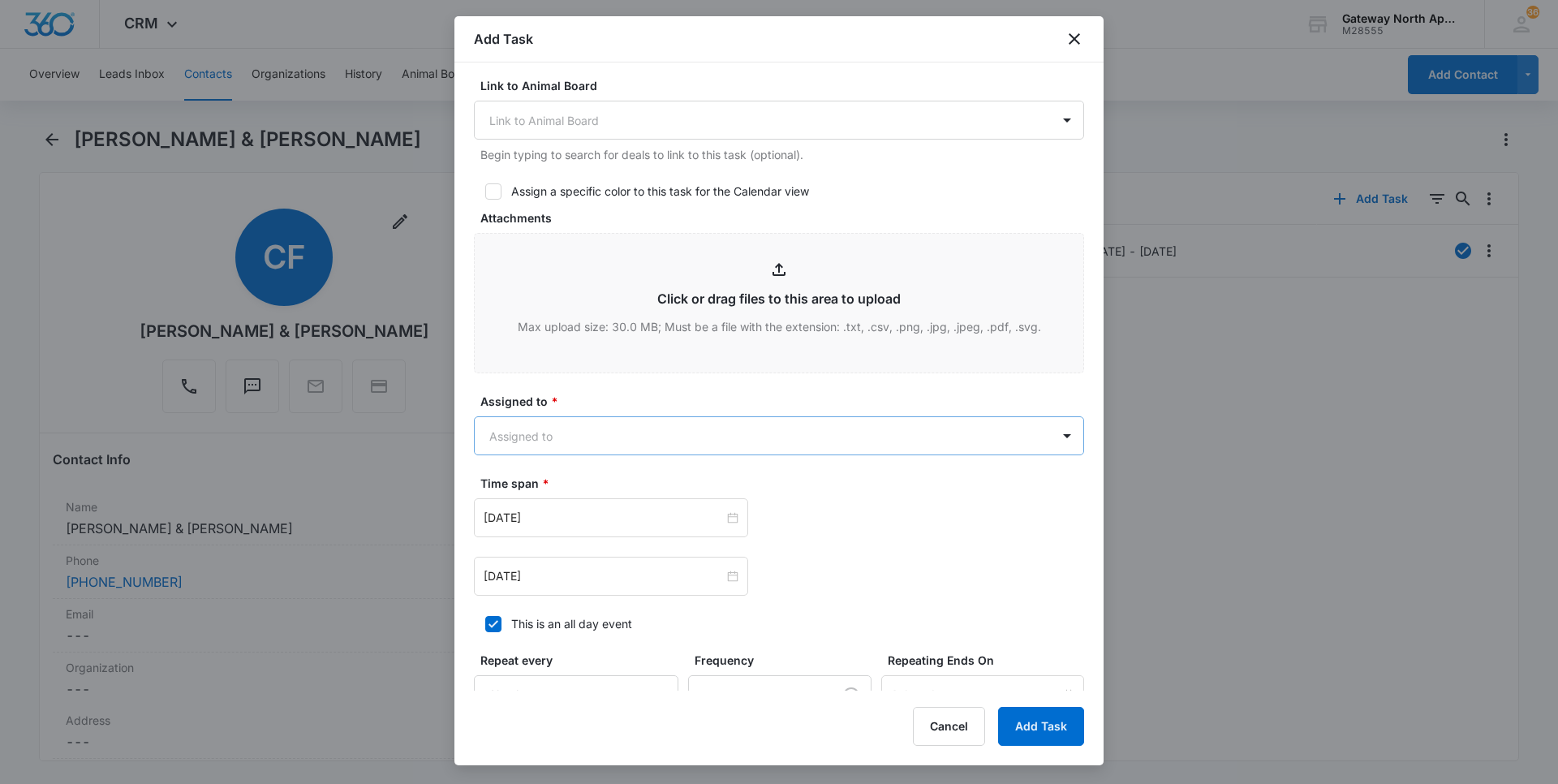
type textarea "-A/C not working, doesn't cool, tenant said they've turned it off for a couple …"
click at [637, 443] on body "CRM Apps Reputation Websites Forms CRM Email Social Content Ads Intelligence Fi…" at bounding box center [779, 392] width 1558 height 784
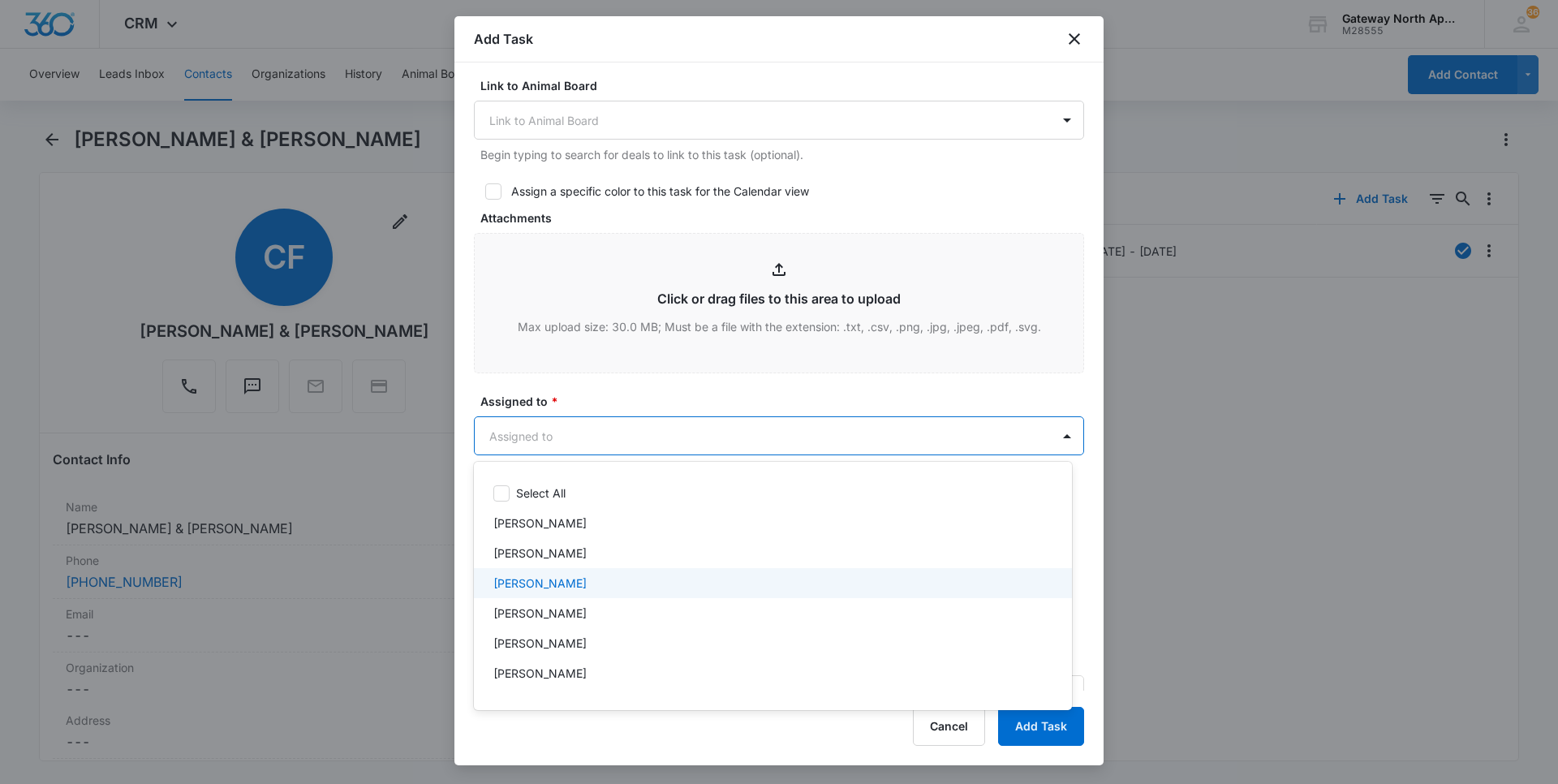
click at [587, 578] on div "Derek Stellway" at bounding box center [771, 582] width 556 height 17
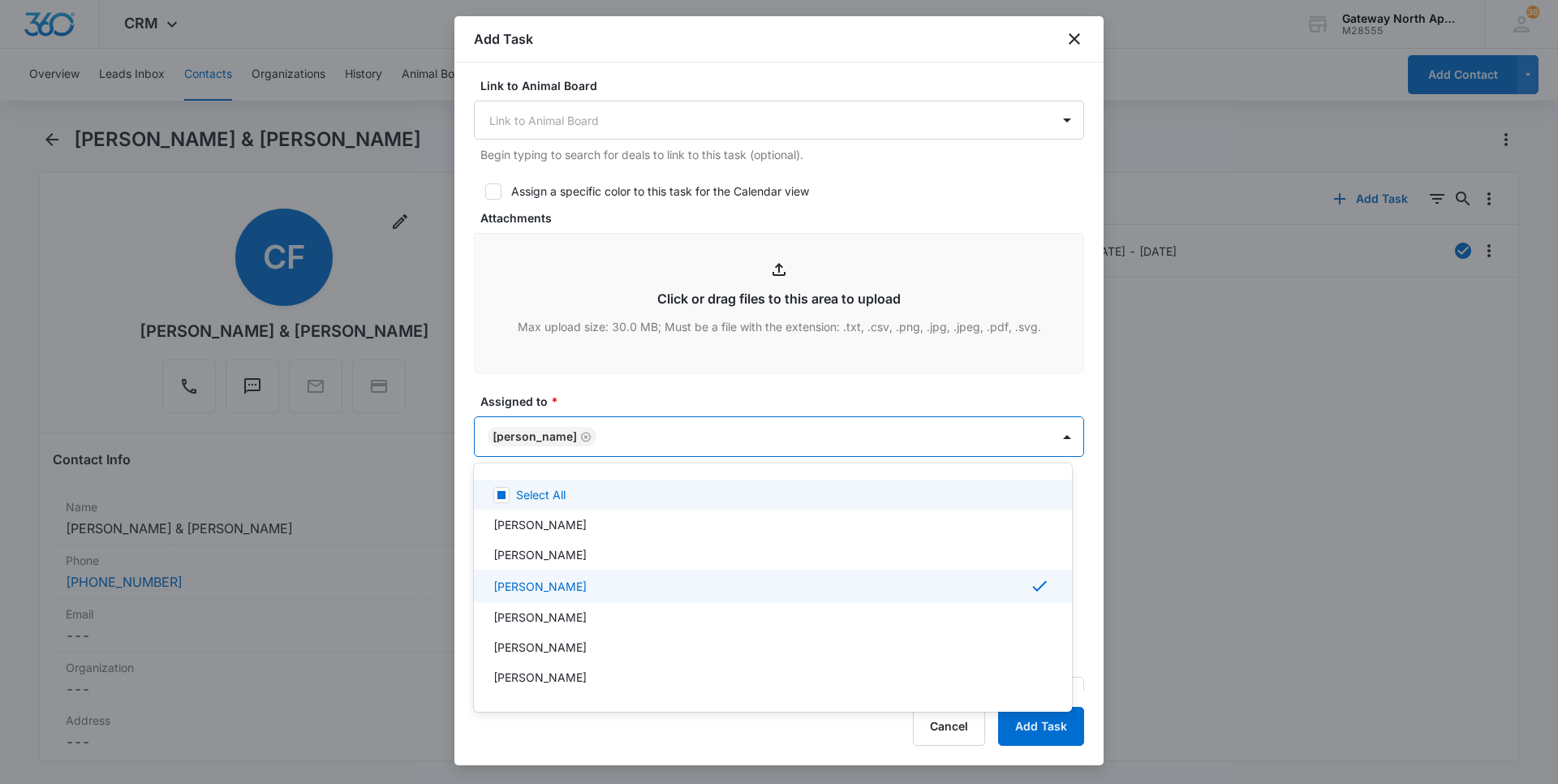
click at [653, 430] on div at bounding box center [779, 392] width 1558 height 784
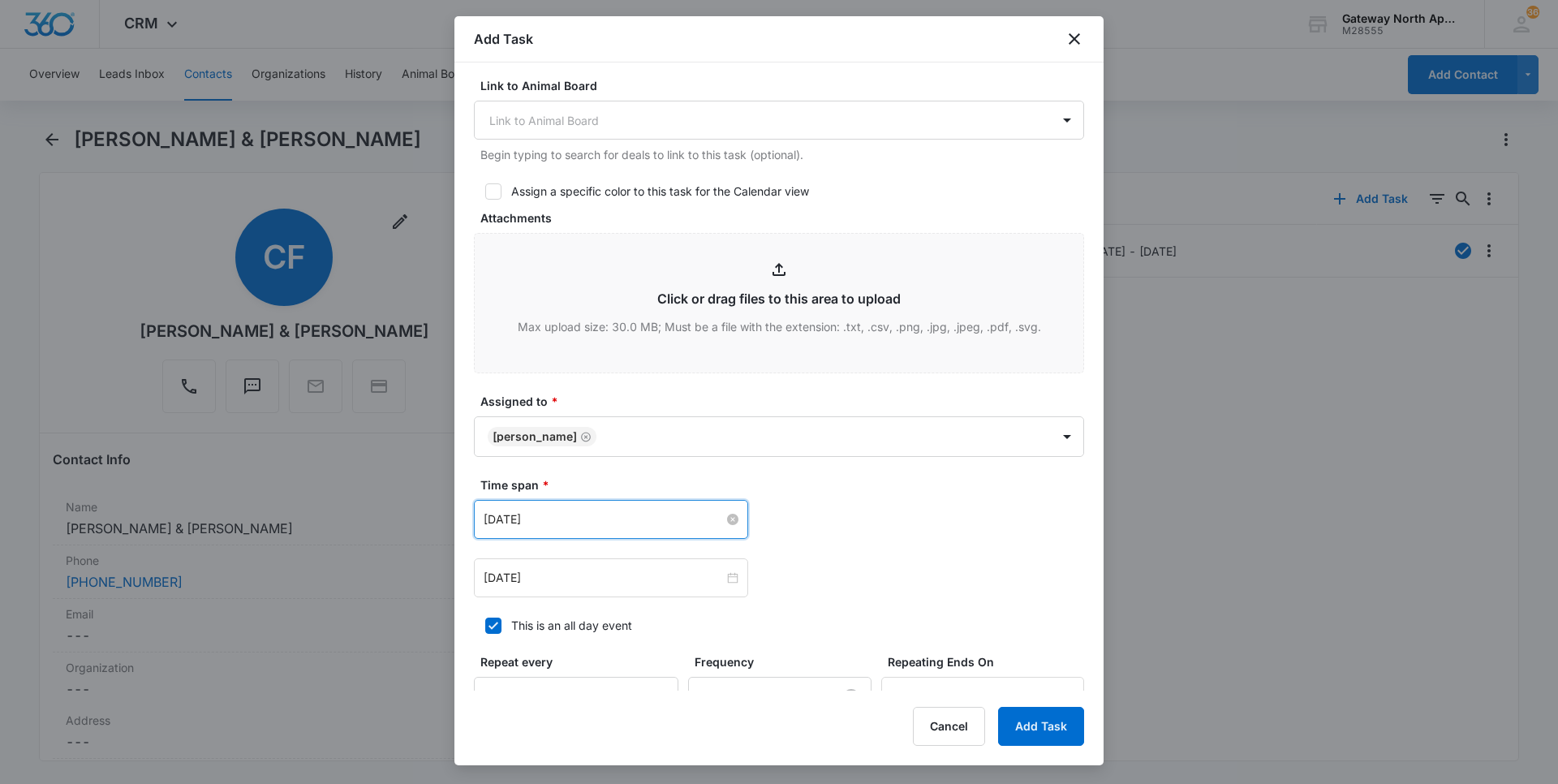
click at [601, 522] on input "Apr 24, 2022" at bounding box center [604, 519] width 240 height 18
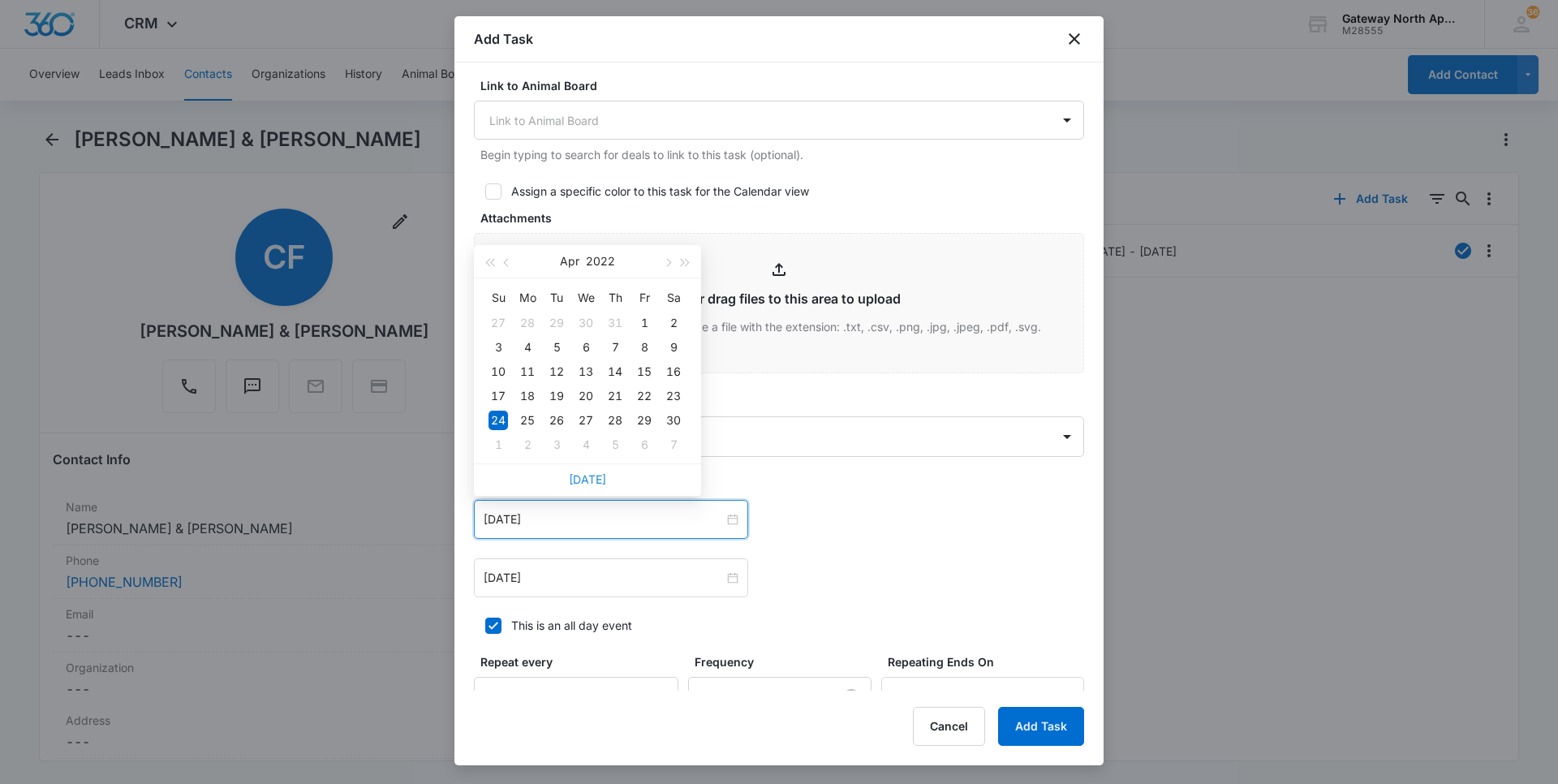
click at [588, 479] on link "Today" at bounding box center [587, 480] width 38 height 14
type input "Sep 8, 2025"
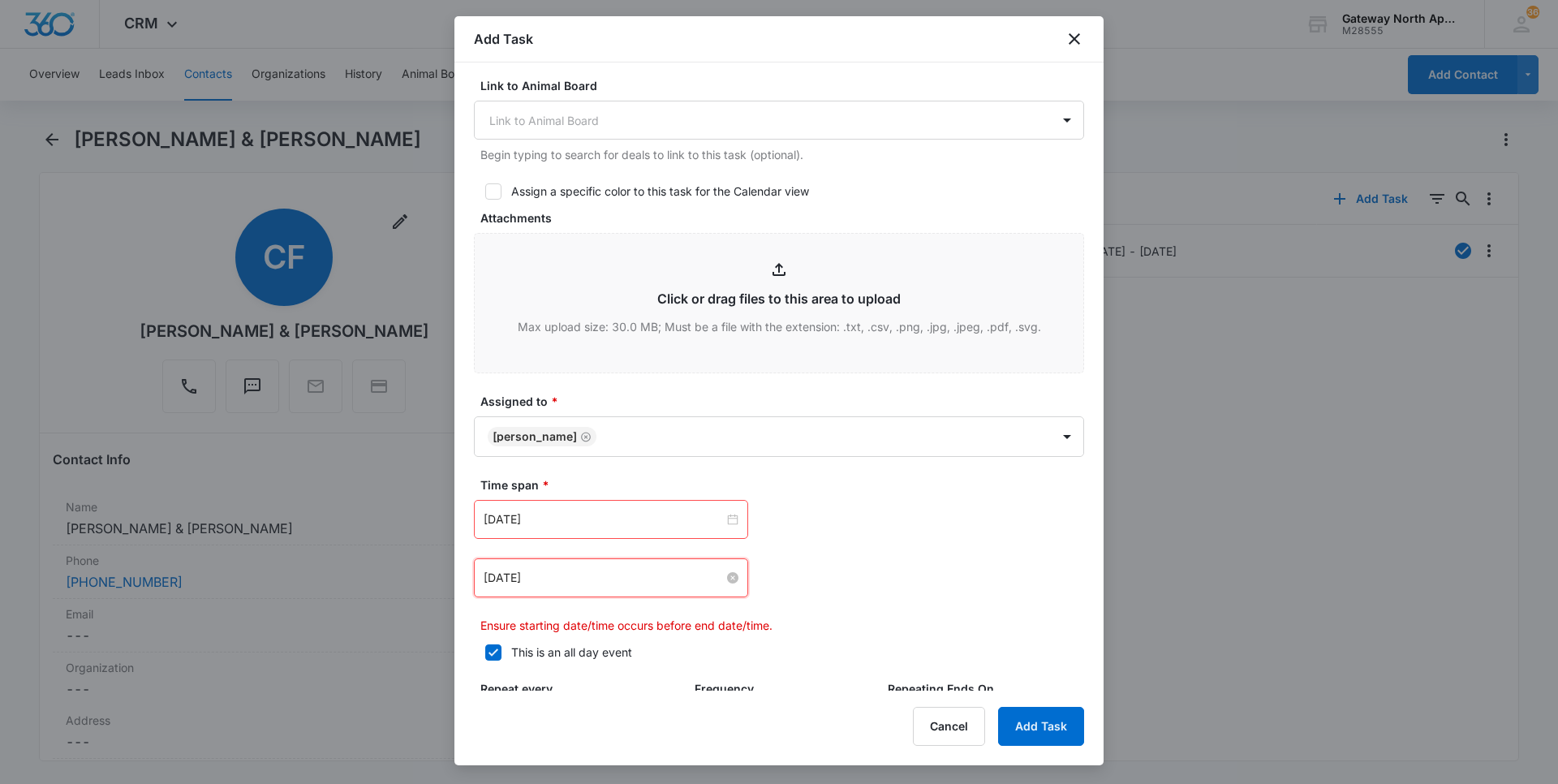
click at [587, 581] on input "Apr 24, 2022" at bounding box center [604, 578] width 240 height 18
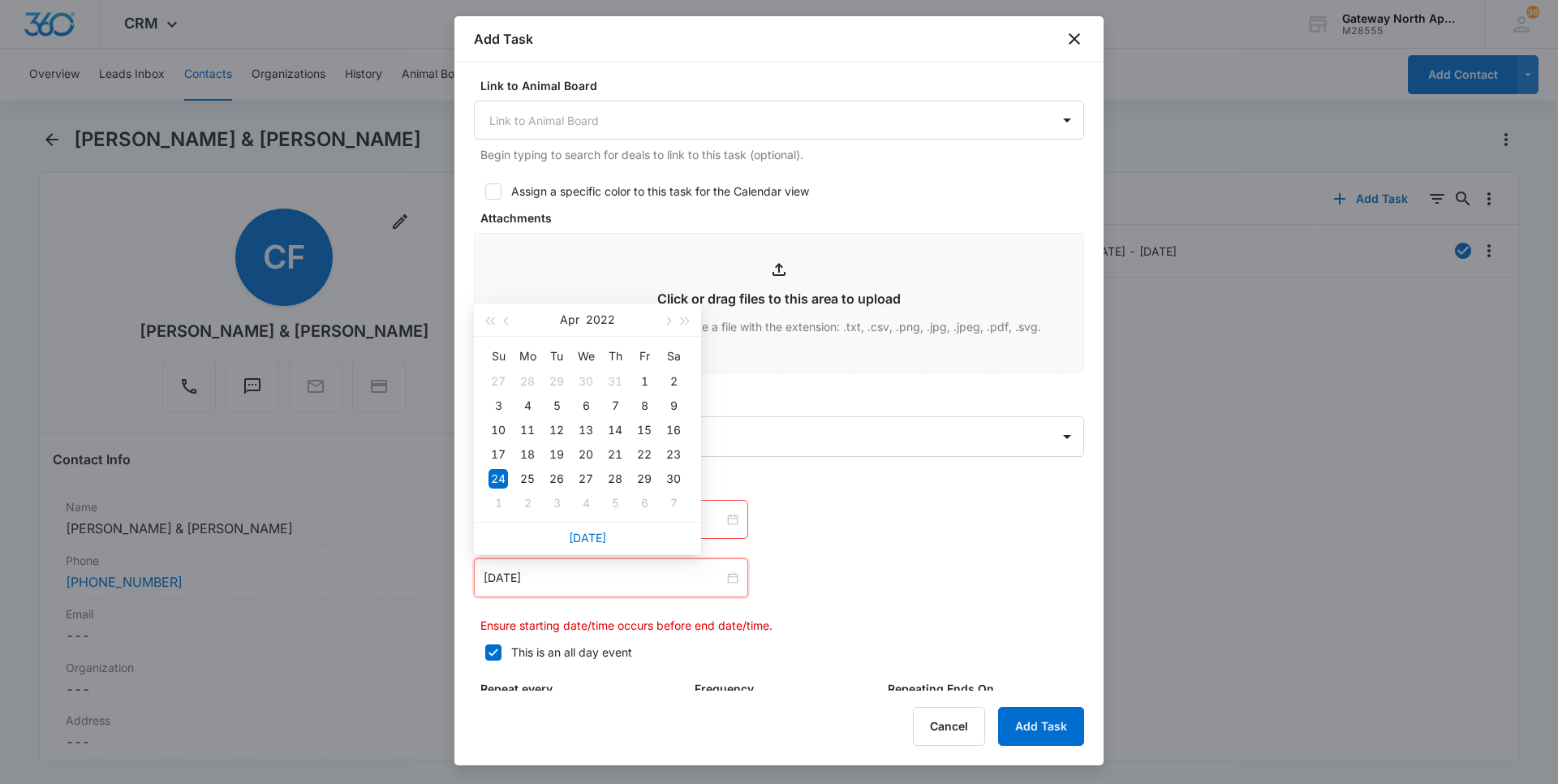
click at [585, 526] on div "Today" at bounding box center [587, 537] width 228 height 32
click at [586, 540] on link "Today" at bounding box center [587, 537] width 38 height 14
type input "Sep 8, 2025"
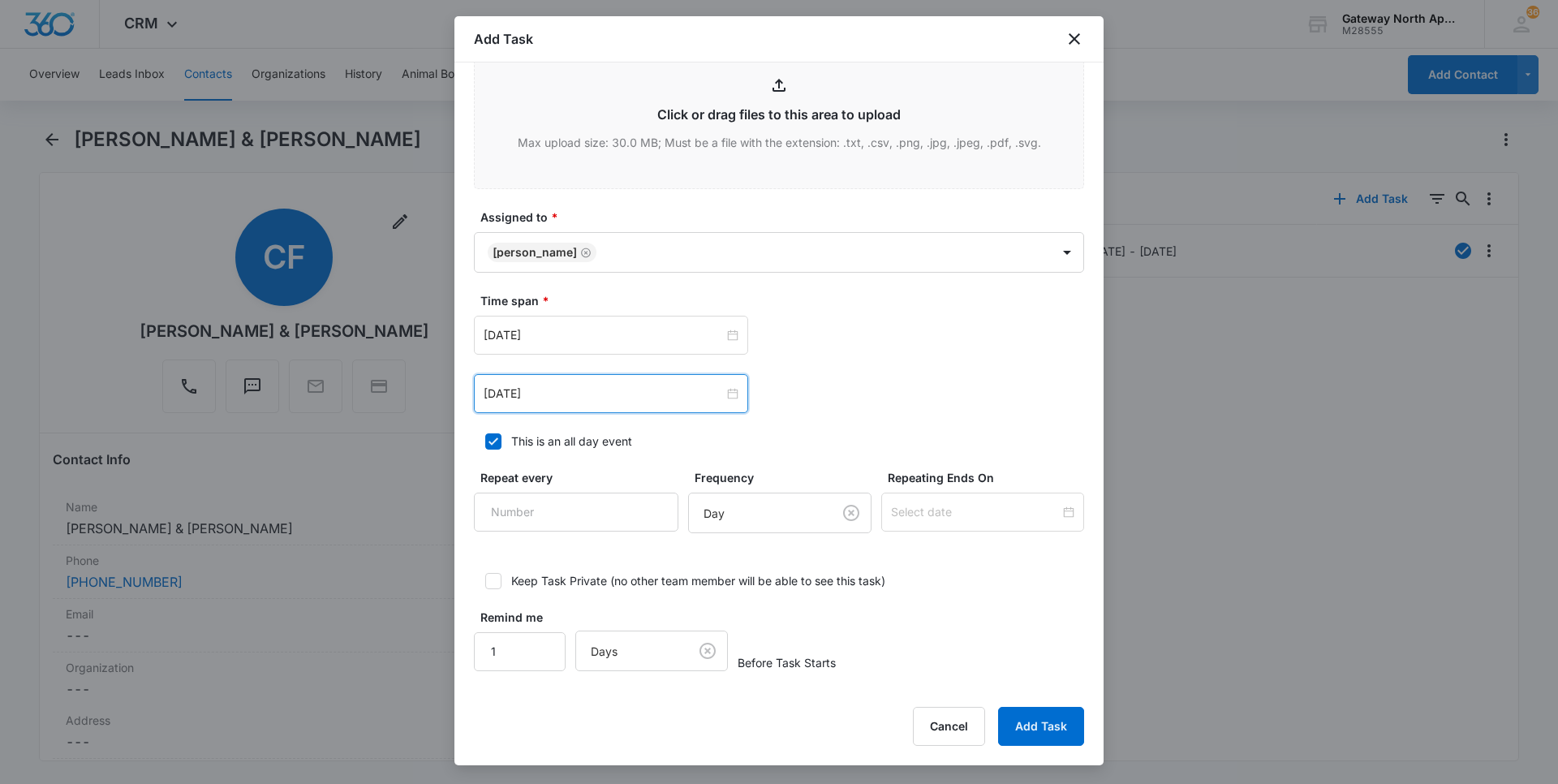
scroll to position [831, 0]
click at [1035, 728] on button "Add Task" at bounding box center [1041, 726] width 86 height 39
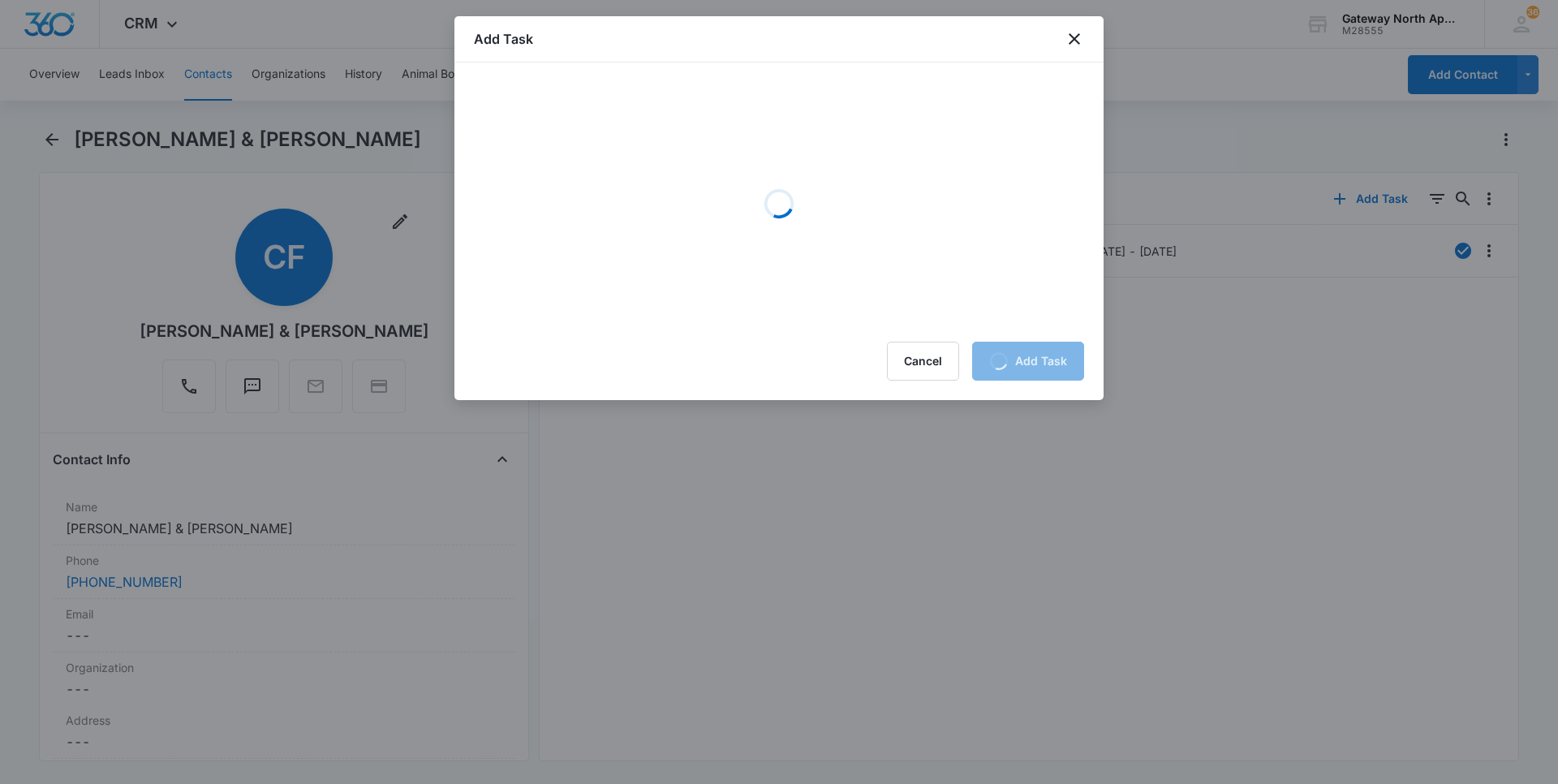
scroll to position [0, 0]
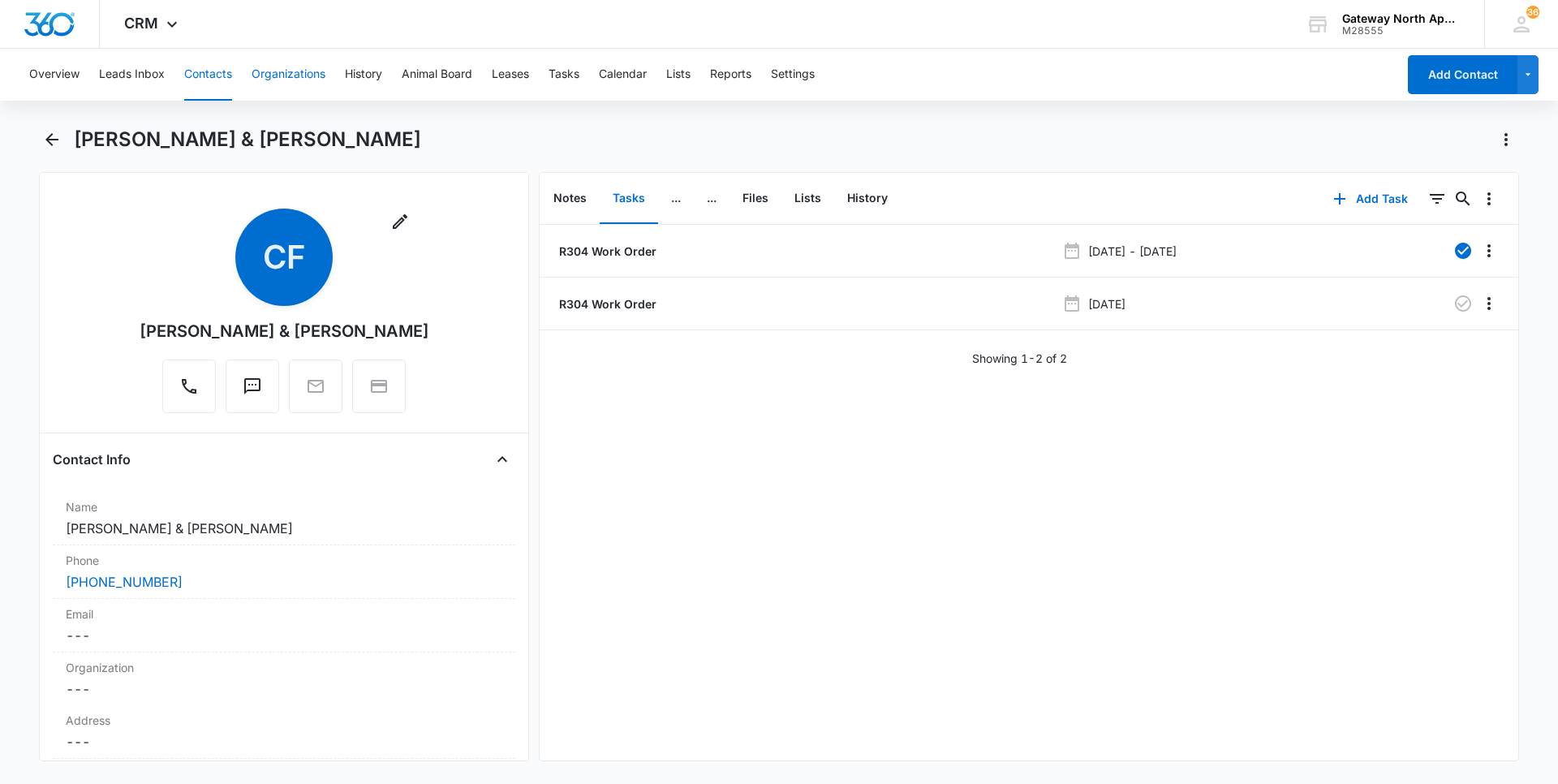
click at [198, 73] on button "Contacts" at bounding box center [207, 74] width 48 height 52
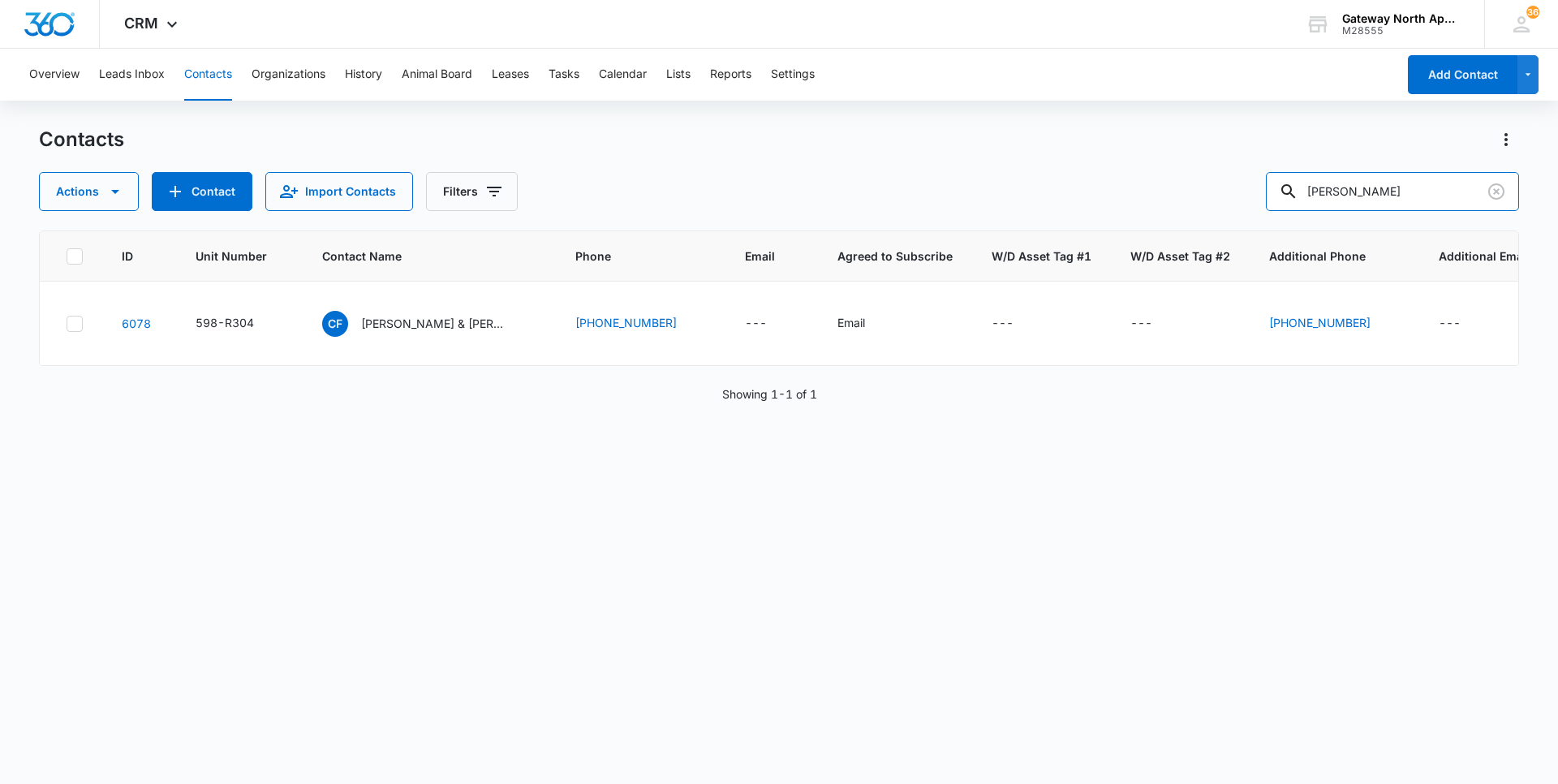
drag, startPoint x: 1402, startPoint y: 196, endPoint x: 1052, endPoint y: 206, distance: 350.1
click at [1056, 206] on div "Actions Contact Import Contacts Filters cassidy" at bounding box center [779, 192] width 1480 height 39
type input "H106"
